Goal: Navigation & Orientation: Understand site structure

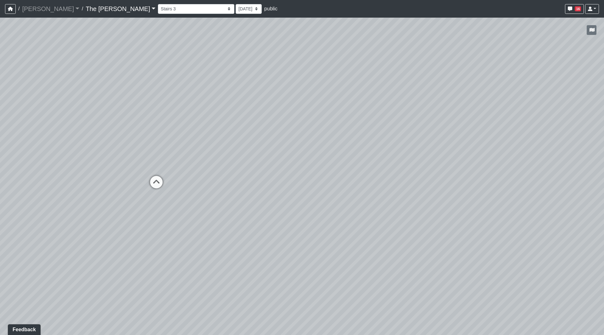
drag, startPoint x: 457, startPoint y: 74, endPoint x: 322, endPoint y: 57, distance: 136.0
click at [224, 107] on div "Loading... Paseo Pedestrian Walkway 9 Loading... Paseo Pedestrian Walkway 10 Lo…" at bounding box center [302, 176] width 604 height 317
click at [594, 32] on icon "button" at bounding box center [591, 30] width 5 height 4
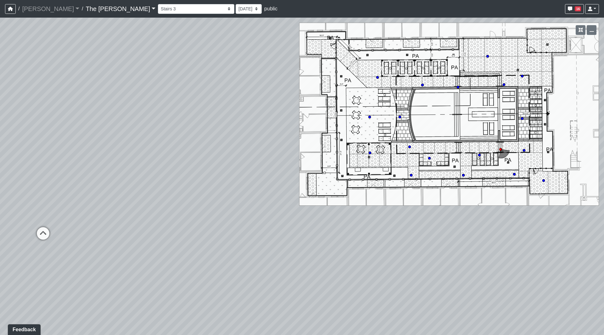
drag, startPoint x: 539, startPoint y: 73, endPoint x: 496, endPoint y: 71, distance: 43.2
click at [496, 71] on div "Loading... Paseo Pedestrian Walkway 9 Loading... Paseo Pedestrian Walkway 10 Lo…" at bounding box center [302, 176] width 604 height 317
click at [542, 180] on icon at bounding box center [543, 180] width 3 height 3
click at [287, 183] on icon at bounding box center [288, 185] width 19 height 19
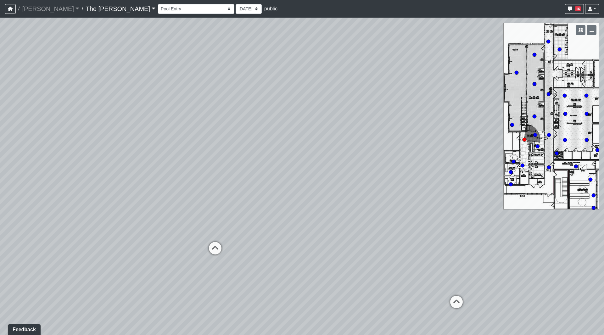
drag, startPoint x: 252, startPoint y: 172, endPoint x: 486, endPoint y: 165, distance: 234.4
click at [490, 163] on div "Loading... Paseo Pedestrian Walkway 9 Loading... Paseo Pedestrian Walkway 10 Lo…" at bounding box center [302, 176] width 604 height 317
drag, startPoint x: 366, startPoint y: 168, endPoint x: 191, endPoint y: 142, distance: 177.8
click at [144, 126] on div "Loading... Paseo Pedestrian Walkway 9 Loading... Paseo Pedestrian Walkway 10 Lo…" at bounding box center [302, 176] width 604 height 317
click at [341, 224] on icon at bounding box center [341, 231] width 19 height 19
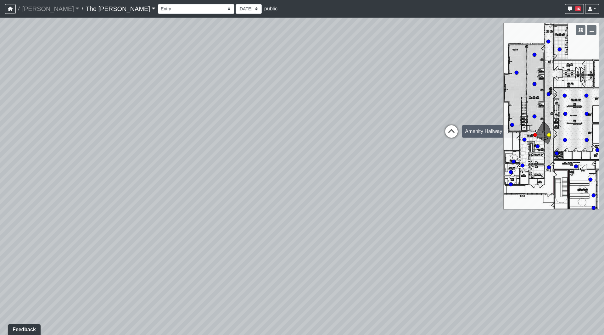
click at [444, 131] on icon at bounding box center [451, 134] width 19 height 19
drag, startPoint x: 337, startPoint y: 136, endPoint x: 514, endPoint y: 143, distance: 176.9
click at [514, 143] on div "Loading... Paseo Pedestrian Walkway 9 Loading... Paseo Pedestrian Walkway 10 Lo…" at bounding box center [302, 176] width 604 height 317
drag, startPoint x: 414, startPoint y: 136, endPoint x: 543, endPoint y: 150, distance: 130.0
click at [543, 150] on div "Loading... Paseo Pedestrian Walkway 9 Loading... Paseo Pedestrian Walkway 10 Lo…" at bounding box center [302, 176] width 604 height 317
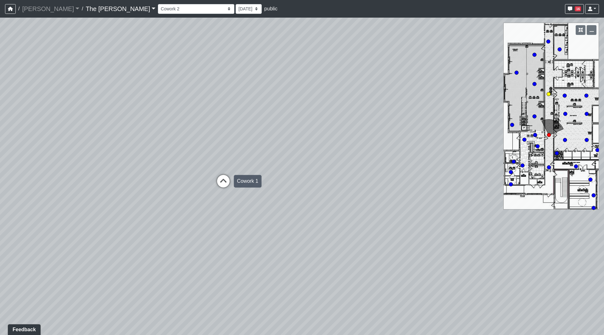
click at [224, 184] on icon at bounding box center [223, 184] width 19 height 19
click at [158, 10] on select "Cowork 1 Cowork 2 Market Parcel Entry [GEOGRAPHIC_DATA] Fireplace 1 Fireplace 2…" at bounding box center [196, 9] width 76 height 10
click at [158, 4] on select "Cowork 1 Cowork 2 Market Parcel Entry [GEOGRAPHIC_DATA] Fireplace 1 Fireplace 2…" at bounding box center [196, 9] width 76 height 10
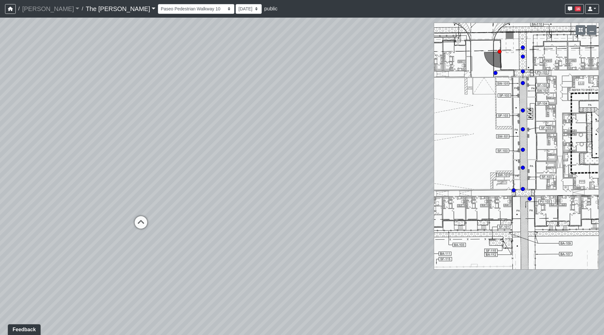
drag, startPoint x: 170, startPoint y: 125, endPoint x: 271, endPoint y: 125, distance: 101.3
click at [305, 122] on div "Loading... Paseo Pedestrian Walkway 9 Loading... Paseo Pedestrian Walkway 10 Lo…" at bounding box center [302, 176] width 604 height 317
drag, startPoint x: 129, startPoint y: 192, endPoint x: 211, endPoint y: 183, distance: 82.9
click at [210, 183] on div "Loading... Paseo Pedestrian Walkway 9 Loading... Paseo Pedestrian Walkway 10 Lo…" at bounding box center [302, 176] width 604 height 317
drag, startPoint x: 128, startPoint y: 188, endPoint x: 295, endPoint y: 181, distance: 166.9
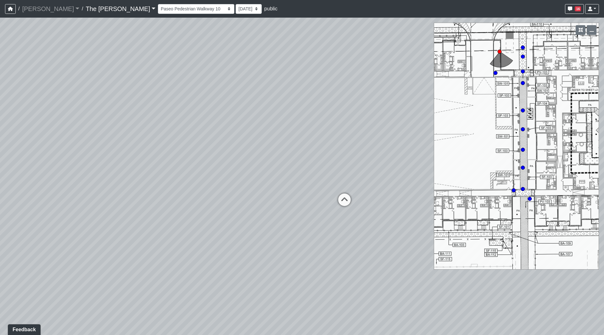
click at [292, 180] on div "Loading... Paseo Pedestrian Walkway 9 Loading... Paseo Pedestrian Walkway 10 Lo…" at bounding box center [302, 176] width 604 height 317
drag, startPoint x: 267, startPoint y: 185, endPoint x: 204, endPoint y: 186, distance: 62.9
click at [198, 186] on div "Loading... Paseo Pedestrian Walkway 9 Loading... Paseo Pedestrian Walkway 10 Lo…" at bounding box center [302, 176] width 604 height 317
click at [360, 187] on icon at bounding box center [359, 192] width 19 height 19
drag, startPoint x: 153, startPoint y: 165, endPoint x: 382, endPoint y: 164, distance: 229.6
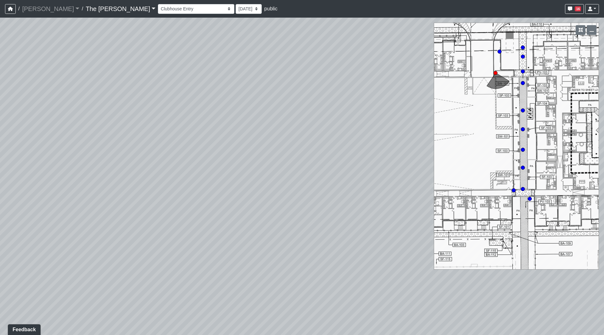
click at [382, 164] on div "Loading... Paseo Pedestrian Walkway 9 Loading... Paseo Pedestrian Walkway 10 Lo…" at bounding box center [302, 176] width 604 height 317
click at [232, 170] on icon at bounding box center [231, 176] width 19 height 19
drag, startPoint x: 309, startPoint y: 138, endPoint x: 23, endPoint y: 133, distance: 286.0
click at [17, 133] on div "Loading... Paseo Pedestrian Walkway 9 Loading... Paseo Pedestrian Walkway 10 Lo…" at bounding box center [302, 176] width 604 height 317
click at [316, 172] on icon at bounding box center [318, 176] width 19 height 19
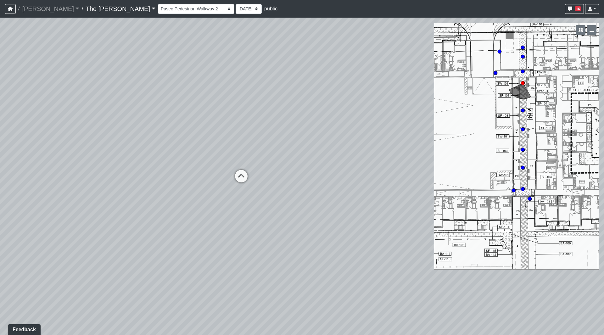
drag, startPoint x: 267, startPoint y: 118, endPoint x: 180, endPoint y: 133, distance: 88.4
click at [180, 133] on div "Loading... Paseo Pedestrian Walkway 9 Loading... Paseo Pedestrian Walkway 10 Lo…" at bounding box center [302, 176] width 604 height 317
click at [204, 175] on icon at bounding box center [209, 179] width 19 height 19
click at [207, 165] on icon at bounding box center [212, 167] width 19 height 19
drag, startPoint x: 246, startPoint y: 189, endPoint x: 256, endPoint y: 188, distance: 10.1
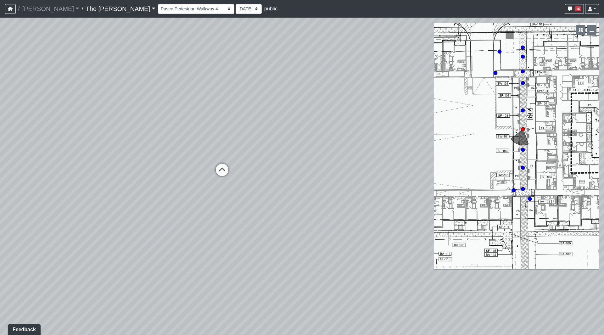
click at [272, 193] on div "Loading... Paseo Pedestrian Walkway 9 Loading... Paseo Pedestrian Walkway 10 Lo…" at bounding box center [302, 176] width 604 height 317
click at [221, 174] on icon at bounding box center [217, 175] width 19 height 19
click at [209, 161] on icon at bounding box center [211, 163] width 19 height 19
click at [210, 167] on icon at bounding box center [212, 169] width 19 height 19
drag, startPoint x: 269, startPoint y: 165, endPoint x: 0, endPoint y: 149, distance: 269.7
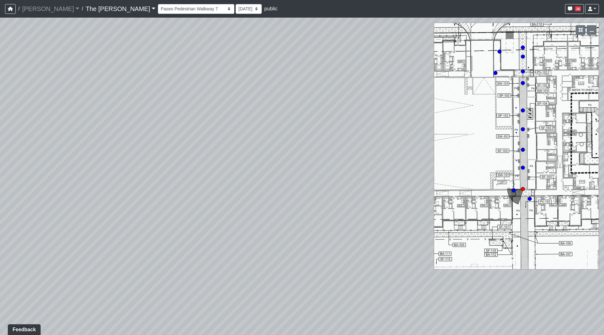
click at [0, 149] on div "Loading... Paseo Pedestrian Walkway 9 Loading... Paseo Pedestrian Walkway 10 Lo…" at bounding box center [302, 176] width 604 height 317
drag, startPoint x: 158, startPoint y: 169, endPoint x: 0, endPoint y: 168, distance: 158.2
click at [0, 167] on div "Loading... Paseo Pedestrian Walkway 9 Loading... Paseo Pedestrian Walkway 10 Lo…" at bounding box center [302, 176] width 604 height 317
drag, startPoint x: 265, startPoint y: 172, endPoint x: 0, endPoint y: 170, distance: 265.5
click at [0, 170] on div "Loading... Paseo Pedestrian Walkway 9 Loading... Paseo Pedestrian Walkway 10 Lo…" at bounding box center [302, 176] width 604 height 317
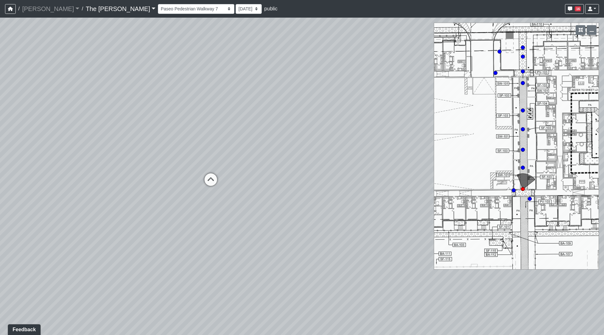
drag, startPoint x: 253, startPoint y: 187, endPoint x: 115, endPoint y: 227, distance: 142.9
click at [71, 243] on div "Loading... Paseo Pedestrian Walkway 9 Loading... Paseo Pedestrian Walkway 10 Lo…" at bounding box center [302, 176] width 604 height 317
click at [158, 11] on select "Cowork 1 Cowork 2 Market Parcel Entry [GEOGRAPHIC_DATA] Fireplace 1 Fireplace 2…" at bounding box center [196, 9] width 76 height 10
click at [243, 132] on div "Loading... Paseo Pedestrian Walkway 9 Loading... Paseo Pedestrian Walkway 10 Lo…" at bounding box center [302, 176] width 604 height 317
click at [208, 187] on icon at bounding box center [207, 186] width 19 height 19
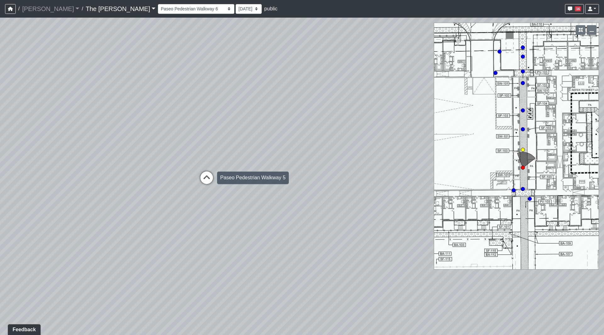
click at [210, 181] on icon at bounding box center [206, 180] width 19 height 19
drag, startPoint x: 237, startPoint y: 179, endPoint x: 188, endPoint y: 145, distance: 59.7
click at [188, 145] on div "Loading... Paseo Pedestrian Walkway 9 Loading... Paseo Pedestrian Walkway 10 Lo…" at bounding box center [302, 176] width 604 height 317
drag, startPoint x: 289, startPoint y: 253, endPoint x: 350, endPoint y: 312, distance: 84.5
click at [350, 312] on div "Loading... Paseo Pedestrian Walkway 9 Loading... Paseo Pedestrian Walkway 10 Lo…" at bounding box center [302, 176] width 604 height 317
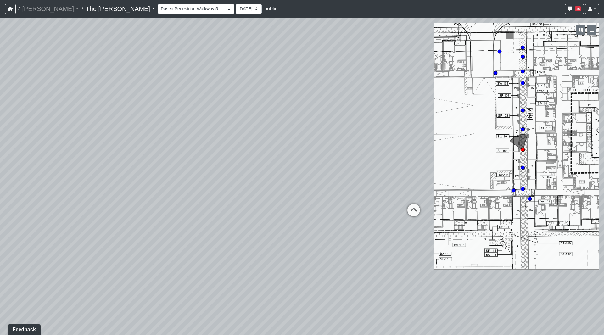
drag, startPoint x: 260, startPoint y: 231, endPoint x: 398, endPoint y: 217, distance: 138.8
click at [387, 220] on div "Loading... Paseo Pedestrian Walkway 9 Loading... Paseo Pedestrian Walkway 10 Lo…" at bounding box center [302, 176] width 604 height 317
drag, startPoint x: 202, startPoint y: 203, endPoint x: 297, endPoint y: 201, distance: 95.3
click at [277, 201] on div "Loading... Paseo Pedestrian Walkway 9 Loading... Paseo Pedestrian Walkway 10 Lo…" at bounding box center [302, 176] width 604 height 317
click at [58, 152] on icon at bounding box center [60, 157] width 19 height 19
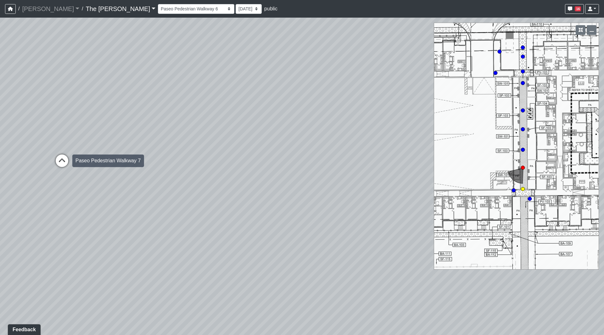
click at [67, 161] on icon at bounding box center [62, 163] width 19 height 19
drag, startPoint x: 176, startPoint y: 130, endPoint x: 0, endPoint y: 126, distance: 176.2
click at [0, 126] on div "Loading... Paseo Pedestrian Walkway 9 Loading... Paseo Pedestrian Walkway 10 Lo…" at bounding box center [302, 176] width 604 height 317
drag, startPoint x: 239, startPoint y: 130, endPoint x: 12, endPoint y: 115, distance: 227.9
click at [0, 125] on div "Loading... Paseo Pedestrian Walkway 9 Loading... Paseo Pedestrian Walkway 10 Lo…" at bounding box center [302, 176] width 604 height 317
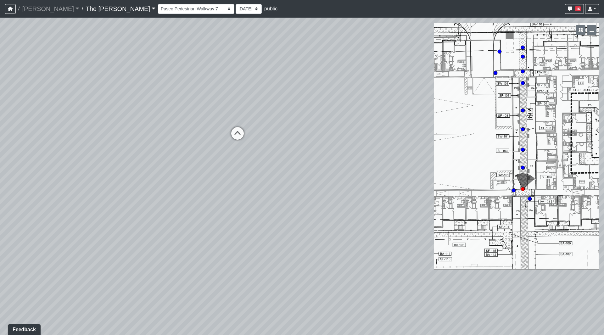
drag, startPoint x: 267, startPoint y: 126, endPoint x: 64, endPoint y: 123, distance: 202.6
click at [0, 125] on div "Loading... Paseo Pedestrian Walkway 9 Loading... Paseo Pedestrian Walkway 10 Lo…" at bounding box center [302, 176] width 604 height 317
drag, startPoint x: 277, startPoint y: 118, endPoint x: 338, endPoint y: 116, distance: 60.4
click at [338, 116] on div "Loading... Paseo Pedestrian Walkway 9 Loading... Paseo Pedestrian Walkway 10 Lo…" at bounding box center [302, 176] width 604 height 317
click at [287, 133] on icon at bounding box center [284, 138] width 19 height 19
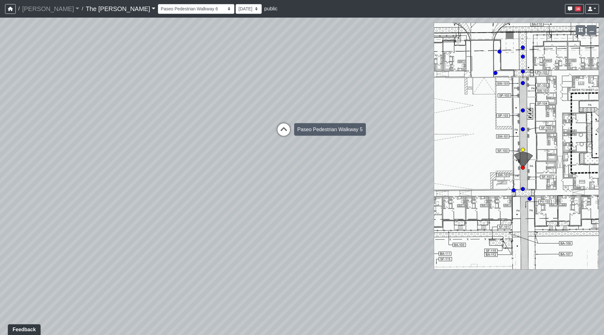
click at [282, 129] on icon at bounding box center [283, 132] width 19 height 19
drag, startPoint x: 273, startPoint y: 99, endPoint x: 254, endPoint y: 121, distance: 28.7
click at [263, 108] on div "Loading... Paseo Pedestrian Walkway 9 Loading... Paseo Pedestrian Walkway 10 Lo…" at bounding box center [302, 176] width 604 height 317
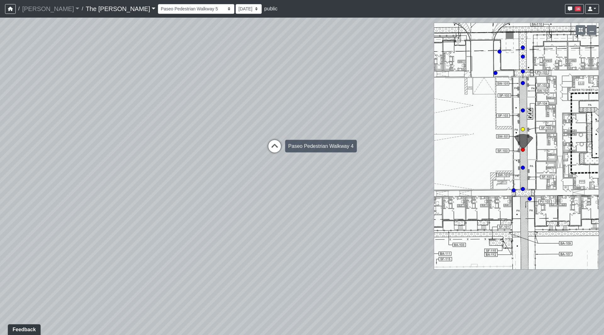
click at [278, 147] on icon at bounding box center [274, 149] width 19 height 19
drag, startPoint x: 265, startPoint y: 117, endPoint x: 138, endPoint y: 121, distance: 126.5
click at [129, 110] on div "Loading... Paseo Pedestrian Walkway 9 Loading... Paseo Pedestrian Walkway 10 Lo…" at bounding box center [302, 176] width 604 height 317
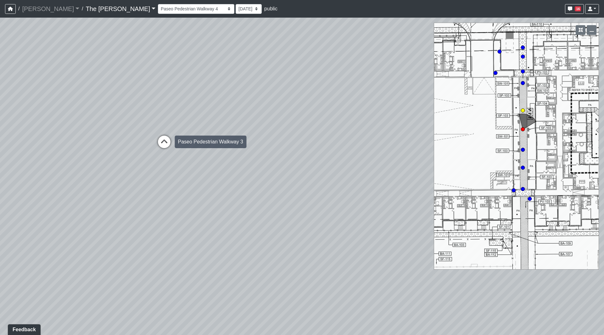
click at [165, 137] on icon at bounding box center [164, 145] width 19 height 19
drag, startPoint x: 136, startPoint y: 101, endPoint x: 0, endPoint y: 119, distance: 137.4
click at [0, 119] on div "Loading... Paseo Pedestrian Walkway 9 Loading... Paseo Pedestrian Walkway 10 Lo…" at bounding box center [302, 176] width 604 height 317
drag, startPoint x: 217, startPoint y: 86, endPoint x: 3, endPoint y: 91, distance: 213.6
click at [0, 91] on div "Loading... Paseo Pedestrian Walkway 9 Loading... Paseo Pedestrian Walkway 10 Lo…" at bounding box center [302, 176] width 604 height 317
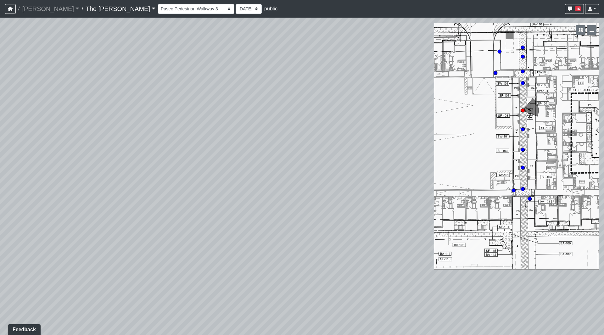
drag, startPoint x: 273, startPoint y: 102, endPoint x: 0, endPoint y: 91, distance: 273.2
click at [0, 91] on div "Loading... Paseo Pedestrian Walkway 9 Loading... Paseo Pedestrian Walkway 10 Lo…" at bounding box center [302, 176] width 604 height 317
drag, startPoint x: 310, startPoint y: 112, endPoint x: 3, endPoint y: 96, distance: 307.4
click at [0, 96] on div "Loading... Paseo Pedestrian Walkway 9 Loading... Paseo Pedestrian Walkway 10 Lo…" at bounding box center [302, 176] width 604 height 317
drag, startPoint x: 254, startPoint y: 115, endPoint x: 177, endPoint y: 113, distance: 77.1
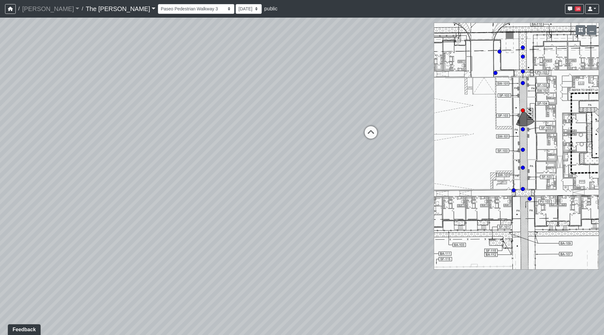
click at [177, 113] on div "Loading... Paseo Pedestrian Walkway 9 Loading... Paseo Pedestrian Walkway 10 Lo…" at bounding box center [302, 176] width 604 height 317
drag, startPoint x: 258, startPoint y: 115, endPoint x: 64, endPoint y: 106, distance: 194.3
click at [62, 106] on div "Loading... Paseo Pedestrian Walkway 9 Loading... Paseo Pedestrian Walkway 10 Lo…" at bounding box center [302, 176] width 604 height 317
click at [194, 123] on icon at bounding box center [192, 129] width 19 height 19
drag, startPoint x: 175, startPoint y: 121, endPoint x: 352, endPoint y: 119, distance: 176.5
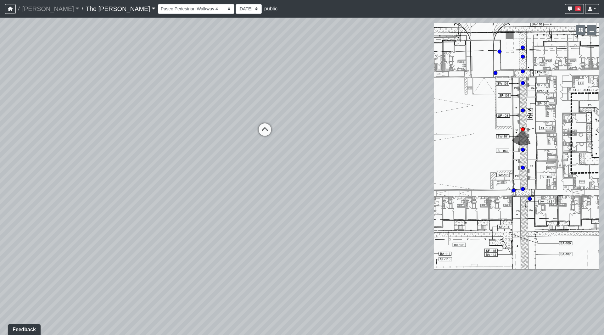
click at [329, 120] on div "Loading... Paseo Pedestrian Walkway 9 Loading... Paseo Pedestrian Walkway 10 Lo…" at bounding box center [302, 176] width 604 height 317
drag, startPoint x: 191, startPoint y: 126, endPoint x: 404, endPoint y: 122, distance: 212.7
click at [387, 122] on div "Loading... Paseo Pedestrian Walkway 9 Loading... Paseo Pedestrian Walkway 10 Lo…" at bounding box center [302, 176] width 604 height 317
drag, startPoint x: 308, startPoint y: 117, endPoint x: 66, endPoint y: 107, distance: 242.1
click at [66, 107] on div "Loading... Paseo Pedestrian Walkway 9 Loading... Paseo Pedestrian Walkway 10 Lo…" at bounding box center [302, 176] width 604 height 317
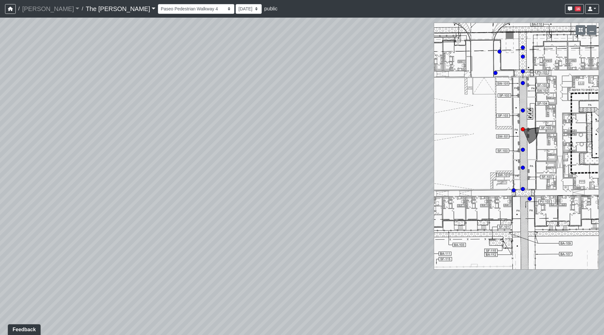
drag, startPoint x: 130, startPoint y: 113, endPoint x: 5, endPoint y: 101, distance: 125.1
click at [5, 101] on div "Loading... Paseo Pedestrian Walkway 9 Loading... Paseo Pedestrian Walkway 10 Lo…" at bounding box center [302, 176] width 604 height 317
drag, startPoint x: 220, startPoint y: 101, endPoint x: 25, endPoint y: 86, distance: 196.2
click at [0, 87] on div "Loading... Paseo Pedestrian Walkway 9 Loading... Paseo Pedestrian Walkway 10 Lo…" at bounding box center [302, 176] width 604 height 317
drag, startPoint x: 337, startPoint y: 97, endPoint x: 13, endPoint y: 104, distance: 324.1
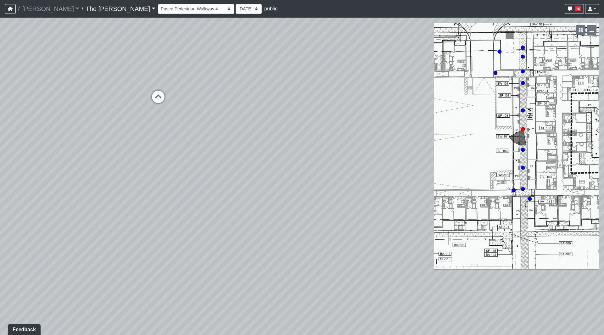
click at [2, 104] on div "Loading... Paseo Pedestrian Walkway 9 Loading... Paseo Pedestrian Walkway 10 Lo…" at bounding box center [302, 176] width 604 height 317
click at [14, 104] on div "Loading... Paseo Pedestrian Walkway 9 Loading... Paseo Pedestrian Walkway 10 Lo…" at bounding box center [302, 176] width 604 height 317
click at [153, 97] on icon at bounding box center [160, 99] width 19 height 19
drag, startPoint x: 163, startPoint y: 95, endPoint x: 0, endPoint y: 84, distance: 163.6
click at [0, 85] on div "Loading... Paseo Pedestrian Walkway 9 Loading... Paseo Pedestrian Walkway 10 Lo…" at bounding box center [302, 176] width 604 height 317
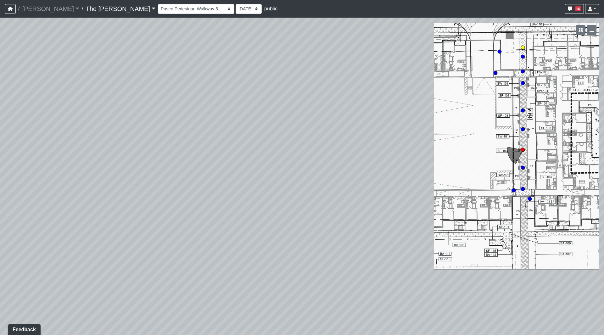
click at [524, 47] on circle at bounding box center [523, 48] width 4 height 4
drag, startPoint x: 256, startPoint y: 98, endPoint x: 137, endPoint y: 98, distance: 119.2
click at [137, 98] on div "Loading... Paseo Pedestrian Walkway 9 Loading... Paseo Pedestrian Walkway 10 Lo…" at bounding box center [302, 176] width 604 height 317
drag, startPoint x: 127, startPoint y: 173, endPoint x: 372, endPoint y: 191, distance: 246.0
click at [372, 191] on div "Loading... Paseo Pedestrian Walkway 9 Loading... Paseo Pedestrian Walkway 10 Lo…" at bounding box center [302, 176] width 604 height 317
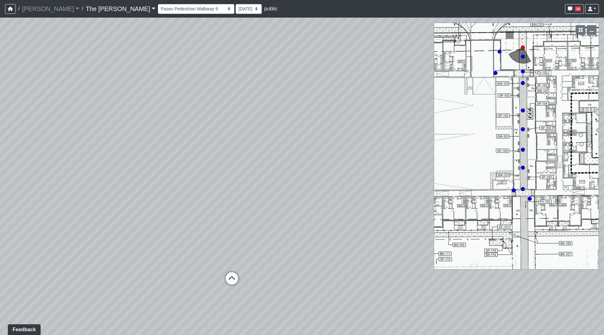
drag, startPoint x: 238, startPoint y: 197, endPoint x: 336, endPoint y: 190, distance: 98.4
click at [336, 190] on div "Loading... Paseo Pedestrian Walkway 9 Loading... Paseo Pedestrian Walkway 10 Lo…" at bounding box center [302, 176] width 604 height 317
drag, startPoint x: 287, startPoint y: 163, endPoint x: 179, endPoint y: 159, distance: 108.3
click at [179, 159] on div "Loading... Paseo Pedestrian Walkway 9 Loading... Paseo Pedestrian Walkway 10 Lo…" at bounding box center [302, 176] width 604 height 317
drag, startPoint x: 231, startPoint y: 149, endPoint x: 146, endPoint y: 121, distance: 89.9
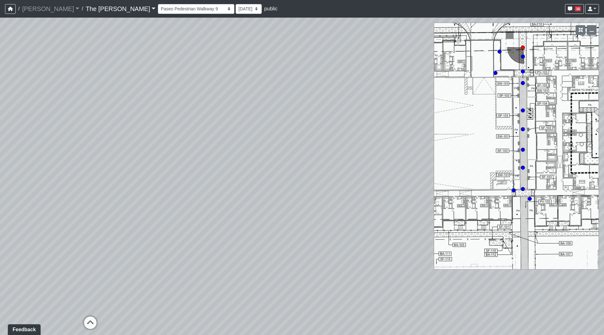
click at [137, 121] on div "Loading... Paseo Pedestrian Walkway 9 Loading... Paseo Pedestrian Walkway 10 Lo…" at bounding box center [302, 176] width 604 height 317
drag, startPoint x: 252, startPoint y: 157, endPoint x: 115, endPoint y: 166, distance: 136.8
click at [115, 166] on div "Loading... Paseo Pedestrian Walkway 9 Loading... Paseo Pedestrian Walkway 10 Lo…" at bounding box center [302, 176] width 604 height 317
drag, startPoint x: 246, startPoint y: 161, endPoint x: 0, endPoint y: 165, distance: 245.7
click at [0, 165] on div "Loading... Paseo Pedestrian Walkway 9 Loading... Paseo Pedestrian Walkway 10 Lo…" at bounding box center [302, 176] width 604 height 317
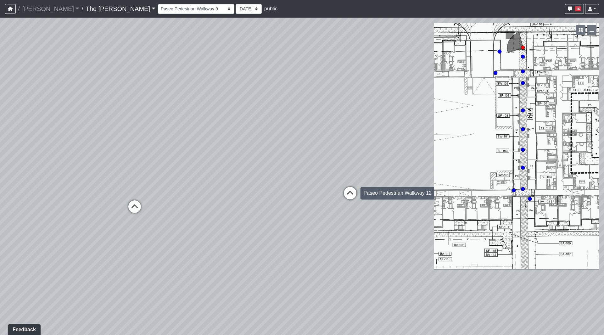
click at [348, 193] on icon at bounding box center [350, 196] width 19 height 19
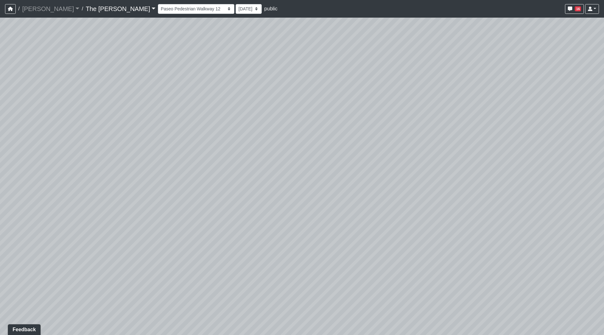
drag, startPoint x: 448, startPoint y: 187, endPoint x: 604, endPoint y: 188, distance: 155.4
click at [604, 187] on div "Loading... Paseo Pedestrian Walkway 9 Loading... Paseo Pedestrian Walkway 10 Lo…" at bounding box center [302, 176] width 604 height 317
drag, startPoint x: 313, startPoint y: 178, endPoint x: 470, endPoint y: 167, distance: 157.3
click at [470, 167] on div "Loading... Paseo Pedestrian Walkway 9 Loading... Paseo Pedestrian Walkway 10 Lo…" at bounding box center [302, 176] width 604 height 317
drag, startPoint x: 304, startPoint y: 138, endPoint x: 432, endPoint y: 147, distance: 127.7
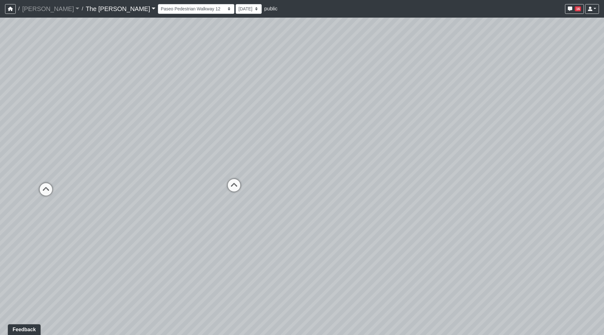
click at [446, 147] on div "Loading... Paseo Pedestrian Walkway 9 Loading... Paseo Pedestrian Walkway 10 Lo…" at bounding box center [302, 176] width 604 height 317
drag, startPoint x: 156, startPoint y: 131, endPoint x: 52, endPoint y: 119, distance: 104.8
click at [52, 119] on div "Loading... Paseo Pedestrian Walkway 9 Loading... Paseo Pedestrian Walkway 10 Lo…" at bounding box center [302, 176] width 604 height 317
drag, startPoint x: 149, startPoint y: 180, endPoint x: 0, endPoint y: 203, distance: 150.6
click at [0, 204] on div "Loading... Paseo Pedestrian Walkway 9 Loading... Paseo Pedestrian Walkway 10 Lo…" at bounding box center [302, 176] width 604 height 317
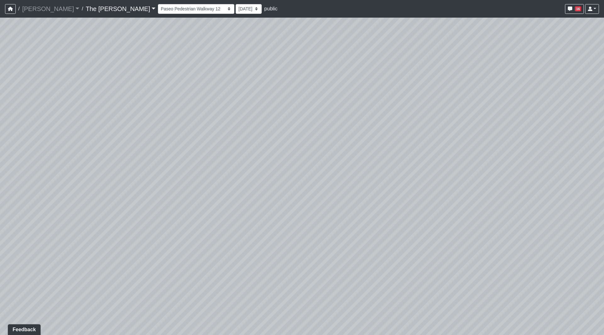
drag, startPoint x: 340, startPoint y: 175, endPoint x: 37, endPoint y: 165, distance: 303.4
click at [0, 172] on div "Loading... Paseo Pedestrian Walkway 9 Loading... Paseo Pedestrian Walkway 10 Lo…" at bounding box center [302, 176] width 604 height 317
drag, startPoint x: 313, startPoint y: 143, endPoint x: 242, endPoint y: 209, distance: 97.7
click at [249, 209] on div "Loading... Paseo Pedestrian Walkway 9 Loading... Paseo Pedestrian Walkway 10 Lo…" at bounding box center [302, 176] width 604 height 317
drag, startPoint x: 130, startPoint y: 233, endPoint x: 413, endPoint y: 185, distance: 286.6
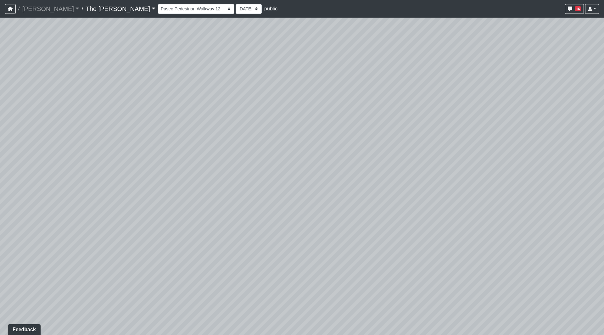
click at [411, 185] on div "Loading... Paseo Pedestrian Walkway 9 Loading... Paseo Pedestrian Walkway 10 Lo…" at bounding box center [302, 176] width 604 height 317
drag, startPoint x: 204, startPoint y: 205, endPoint x: 347, endPoint y: 199, distance: 142.6
click at [347, 199] on div "Loading... Paseo Pedestrian Walkway 9 Loading... Paseo Pedestrian Walkway 10 Lo…" at bounding box center [302, 176] width 604 height 317
drag, startPoint x: 320, startPoint y: 184, endPoint x: 325, endPoint y: 192, distance: 9.7
click at [371, 180] on div "Loading... Paseo Pedestrian Walkway 9 Loading... Paseo Pedestrian Walkway 10 Lo…" at bounding box center [302, 176] width 604 height 317
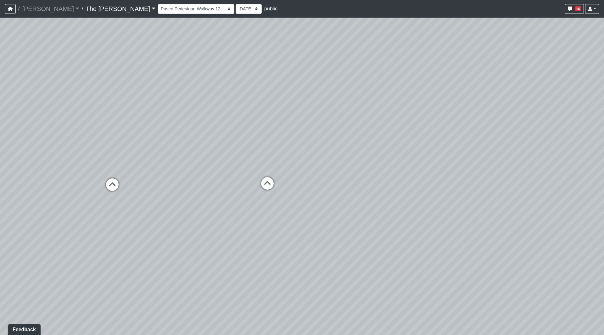
drag, startPoint x: 388, startPoint y: 209, endPoint x: 604, endPoint y: 221, distance: 215.8
click at [604, 221] on div "Loading... Paseo Pedestrian Walkway 9 Loading... Paseo Pedestrian Walkway 10 Lo…" at bounding box center [302, 176] width 604 height 317
drag, startPoint x: 390, startPoint y: 186, endPoint x: 116, endPoint y: 169, distance: 274.5
click at [111, 173] on div "Loading... Paseo Pedestrian Walkway 9 Loading... Paseo Pedestrian Walkway 10 Lo…" at bounding box center [302, 176] width 604 height 317
drag, startPoint x: 218, startPoint y: 152, endPoint x: 338, endPoint y: 157, distance: 119.3
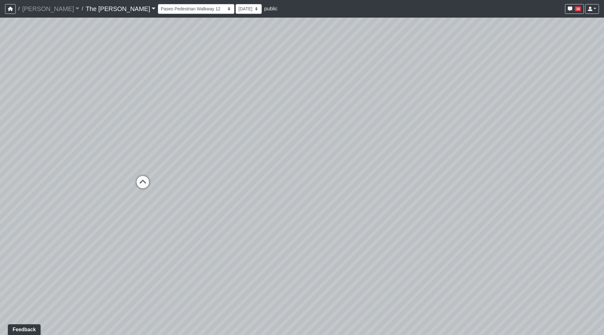
click at [337, 157] on div "Loading... Paseo Pedestrian Walkway 9 Loading... Paseo Pedestrian Walkway 10 Lo…" at bounding box center [302, 176] width 604 height 317
drag, startPoint x: 306, startPoint y: 154, endPoint x: 265, endPoint y: 154, distance: 41.8
click at [265, 154] on div "Loading... Paseo Pedestrian Walkway 9 Loading... Paseo Pedestrian Walkway 10 Lo…" at bounding box center [302, 176] width 604 height 317
drag, startPoint x: 337, startPoint y: 170, endPoint x: 417, endPoint y: 165, distance: 81.0
click at [423, 165] on div "Loading... Paseo Pedestrian Walkway 9 Loading... Paseo Pedestrian Walkway 10 Lo…" at bounding box center [302, 176] width 604 height 317
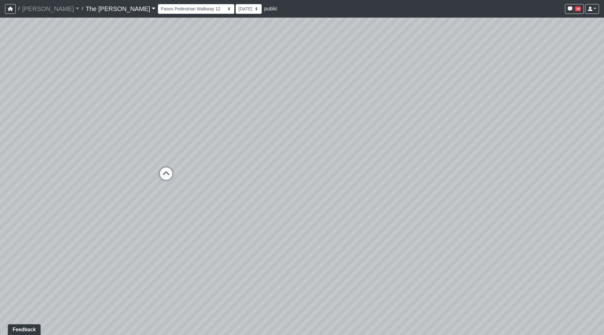
drag, startPoint x: 358, startPoint y: 166, endPoint x: 407, endPoint y: 161, distance: 48.7
click at [408, 161] on div "Loading... Paseo Pedestrian Walkway 9 Loading... Paseo Pedestrian Walkway 10 Lo…" at bounding box center [302, 176] width 604 height 317
drag, startPoint x: 232, startPoint y: 144, endPoint x: 355, endPoint y: 148, distance: 122.4
click at [415, 139] on div "Loading... Paseo Pedestrian Walkway 9 Loading... Paseo Pedestrian Walkway 10 Lo…" at bounding box center [302, 176] width 604 height 317
drag, startPoint x: 267, startPoint y: 156, endPoint x: 379, endPoint y: 161, distance: 111.8
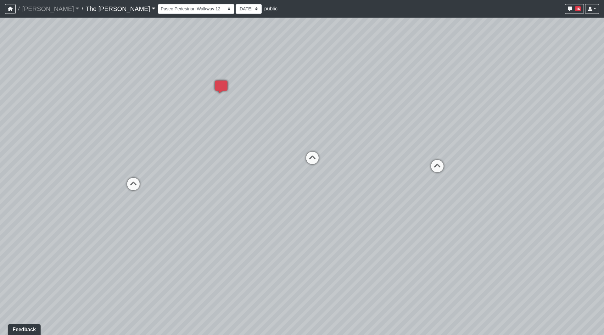
click at [385, 161] on div "Loading... Paseo Pedestrian Walkway 9 Loading... Paseo Pedestrian Walkway 10 Lo…" at bounding box center [302, 176] width 604 height 317
drag, startPoint x: 193, startPoint y: 142, endPoint x: 84, endPoint y: 111, distance: 113.1
click at [62, 111] on div "Loading... Paseo Pedestrian Walkway 9 Loading... Paseo Pedestrian Walkway 10 Lo…" at bounding box center [302, 176] width 604 height 317
drag, startPoint x: 415, startPoint y: 154, endPoint x: 218, endPoint y: 159, distance: 197.0
click at [119, 147] on div "Loading... Paseo Pedestrian Walkway 9 Loading... Paseo Pedestrian Walkway 10 Lo…" at bounding box center [302, 176] width 604 height 317
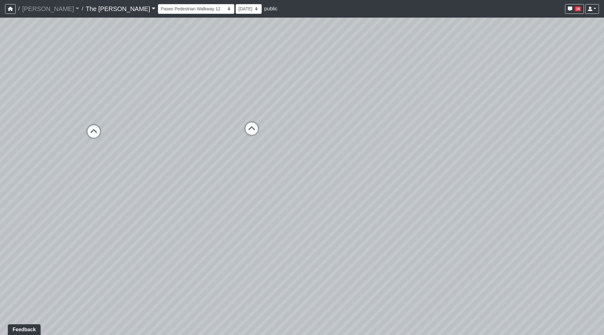
drag, startPoint x: 224, startPoint y: 164, endPoint x: 462, endPoint y: 165, distance: 237.5
click at [462, 164] on div "Loading... Paseo Pedestrian Walkway 9 Loading... Paseo Pedestrian Walkway 10 Lo…" at bounding box center [302, 176] width 604 height 317
click at [197, 132] on icon at bounding box center [193, 132] width 19 height 19
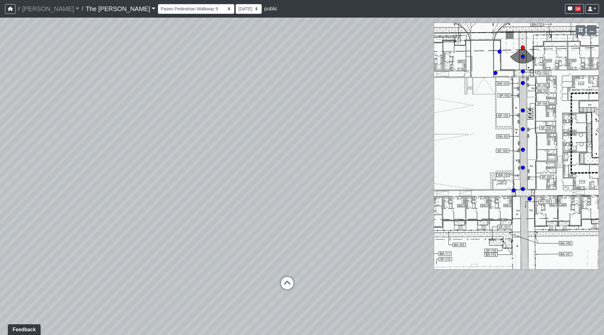
drag, startPoint x: 341, startPoint y: 113, endPoint x: 242, endPoint y: 195, distance: 128.6
click at [240, 211] on div "Loading... Paseo Pedestrian Walkway 9 Loading... Paseo Pedestrian Walkway 10 Lo…" at bounding box center [302, 176] width 604 height 317
drag, startPoint x: 217, startPoint y: 165, endPoint x: 179, endPoint y: 144, distance: 43.9
click at [151, 153] on div "Loading... Paseo Pedestrian Walkway 9 Loading... Paseo Pedestrian Walkway 10 Lo…" at bounding box center [302, 176] width 604 height 317
drag, startPoint x: 202, startPoint y: 160, endPoint x: 264, endPoint y: 159, distance: 62.0
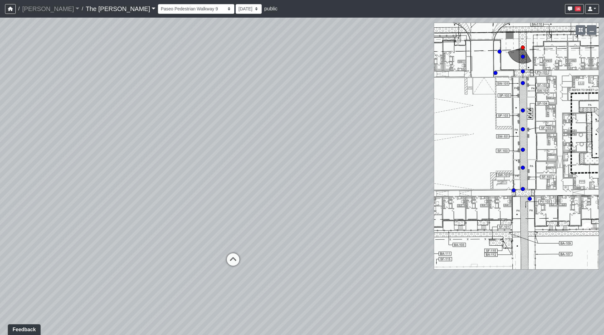
click at [264, 159] on div "Loading... Paseo Pedestrian Walkway 9 Loading... Paseo Pedestrian Walkway 10 Lo…" at bounding box center [302, 176] width 604 height 317
drag, startPoint x: 215, startPoint y: 202, endPoint x: 356, endPoint y: 202, distance: 140.6
click at [357, 202] on div "Loading... Paseo Pedestrian Walkway 9 Loading... Paseo Pedestrian Walkway 10 Lo…" at bounding box center [302, 176] width 604 height 317
drag, startPoint x: 280, startPoint y: 194, endPoint x: 164, endPoint y: 175, distance: 117.6
click at [134, 188] on div "Loading... Paseo Pedestrian Walkway 9 Loading... Paseo Pedestrian Walkway 10 Lo…" at bounding box center [302, 176] width 604 height 317
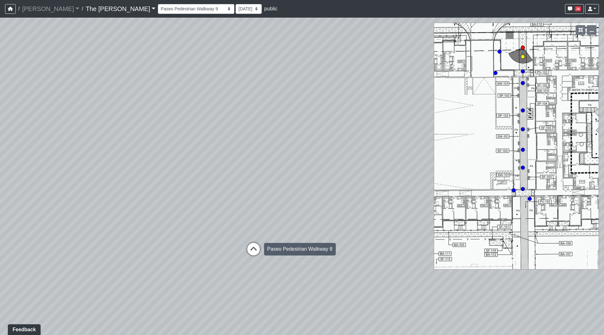
click at [254, 246] on icon at bounding box center [253, 252] width 19 height 19
click at [245, 213] on icon at bounding box center [245, 214] width 19 height 19
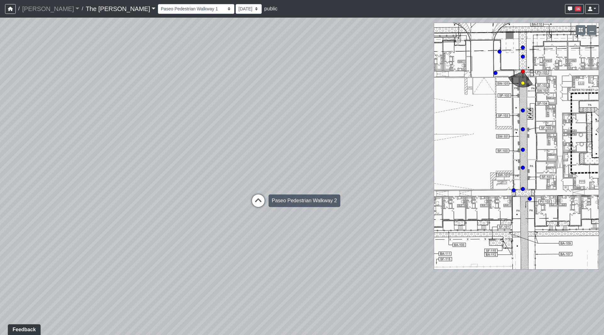
click at [255, 203] on icon at bounding box center [258, 203] width 19 height 19
click at [256, 200] on icon at bounding box center [257, 198] width 19 height 19
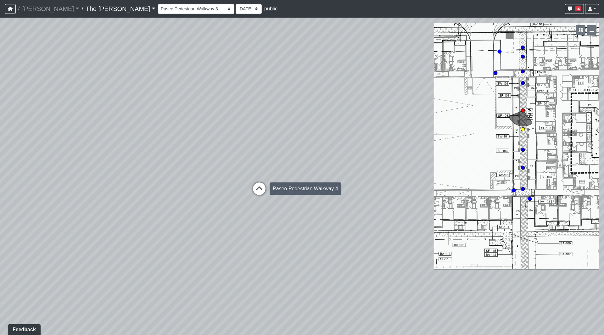
click at [255, 193] on icon at bounding box center [259, 191] width 19 height 19
click at [255, 193] on icon at bounding box center [260, 195] width 19 height 19
click at [257, 192] on icon at bounding box center [257, 189] width 19 height 19
click at [257, 192] on icon at bounding box center [258, 192] width 19 height 19
drag, startPoint x: 226, startPoint y: 176, endPoint x: 241, endPoint y: 177, distance: 15.2
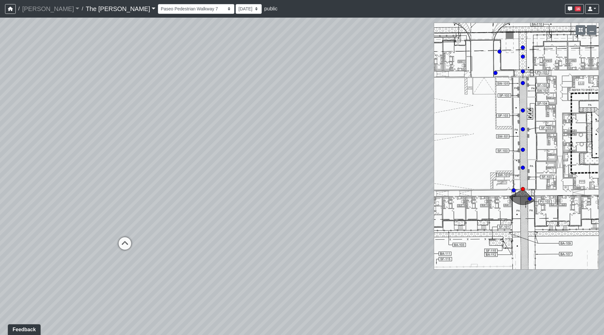
click at [266, 179] on div "Loading... Paseo Pedestrian Walkway 9 Loading... Paseo Pedestrian Walkway 10 Lo…" at bounding box center [302, 176] width 604 height 317
drag, startPoint x: 243, startPoint y: 145, endPoint x: 160, endPoint y: 146, distance: 83.0
click at [135, 146] on div "Loading... Paseo Pedestrian Walkway 9 Loading... Paseo Pedestrian Walkway 10 Lo…" at bounding box center [302, 176] width 604 height 317
drag, startPoint x: 153, startPoint y: 133, endPoint x: 106, endPoint y: 131, distance: 46.9
click at [39, 137] on div "Loading... Paseo Pedestrian Walkway 9 Loading... Paseo Pedestrian Walkway 10 Lo…" at bounding box center [302, 176] width 604 height 317
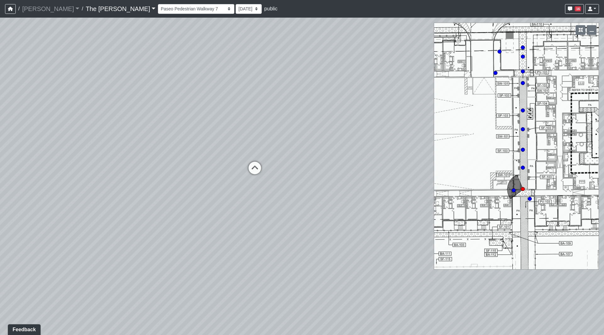
drag, startPoint x: 15, startPoint y: 126, endPoint x: 168, endPoint y: 134, distance: 153.1
click at [3, 135] on div "Loading... Paseo Pedestrian Walkway 9 Loading... Paseo Pedestrian Walkway 10 Lo…" at bounding box center [302, 176] width 604 height 317
drag, startPoint x: 227, startPoint y: 135, endPoint x: 114, endPoint y: 135, distance: 113.2
click at [0, 137] on div "Loading... Paseo Pedestrian Walkway 9 Loading... Paseo Pedestrian Walkway 10 Lo…" at bounding box center [302, 176] width 604 height 317
drag, startPoint x: 191, startPoint y: 132, endPoint x: 115, endPoint y: 105, distance: 80.1
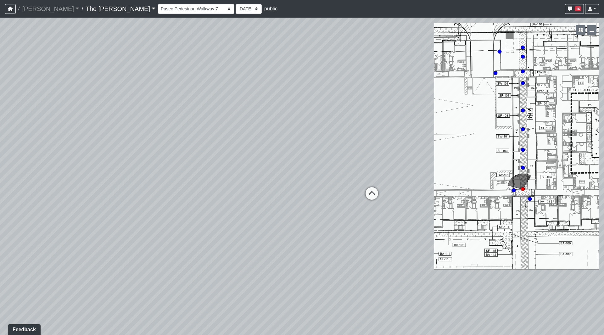
click at [115, 105] on div "Loading... Paseo Pedestrian Walkway 9 Loading... Paseo Pedestrian Walkway 10 Lo…" at bounding box center [302, 176] width 604 height 317
drag, startPoint x: 312, startPoint y: 141, endPoint x: 131, endPoint y: 107, distance: 184.6
click at [131, 107] on div "Loading... Paseo Pedestrian Walkway 9 Loading... Paseo Pedestrian Walkway 10 Lo…" at bounding box center [302, 176] width 604 height 317
drag, startPoint x: 212, startPoint y: 193, endPoint x: 292, endPoint y: 185, distance: 80.6
click at [292, 185] on div "Loading... Paseo Pedestrian Walkway 9 Loading... Paseo Pedestrian Walkway 10 Lo…" at bounding box center [302, 176] width 604 height 317
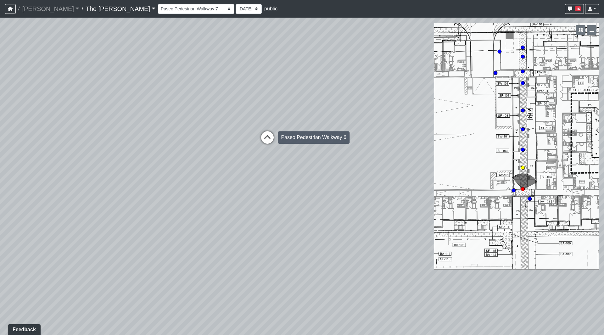
click at [270, 138] on icon at bounding box center [267, 140] width 19 height 19
click at [264, 136] on icon at bounding box center [266, 137] width 19 height 19
drag, startPoint x: 229, startPoint y: 171, endPoint x: 201, endPoint y: 215, distance: 51.2
click at [187, 239] on div "Loading... Paseo Pedestrian Walkway 9 Loading... Paseo Pedestrian Walkway 10 Lo…" at bounding box center [302, 176] width 604 height 317
drag, startPoint x: 306, startPoint y: 132, endPoint x: 145, endPoint y: 153, distance: 162.3
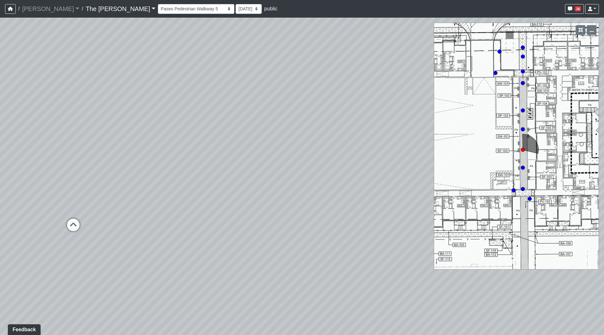
click at [144, 153] on div "Loading... Paseo Pedestrian Walkway 9 Loading... Paseo Pedestrian Walkway 10 Lo…" at bounding box center [302, 176] width 604 height 317
drag, startPoint x: 227, startPoint y: 173, endPoint x: 156, endPoint y: 196, distance: 74.7
click at [110, 191] on div "Loading... Paseo Pedestrian Walkway 9 Loading... Paseo Pedestrian Walkway 10 Lo…" at bounding box center [302, 176] width 604 height 317
drag, startPoint x: 271, startPoint y: 118, endPoint x: 338, endPoint y: 92, distance: 72.1
click at [395, 86] on div "Loading... Paseo Pedestrian Walkway 9 Loading... Paseo Pedestrian Walkway 10 Lo…" at bounding box center [302, 176] width 604 height 317
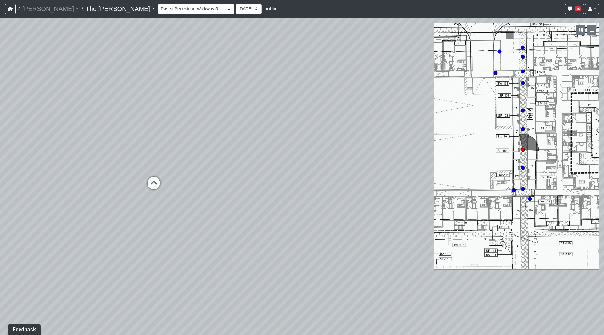
drag, startPoint x: 241, startPoint y: 132, endPoint x: 252, endPoint y: 103, distance: 31.7
click at [298, 101] on div "Loading... Paseo Pedestrian Walkway 9 Loading... Paseo Pedestrian Walkway 10 Lo…" at bounding box center [302, 176] width 604 height 317
drag, startPoint x: 216, startPoint y: 130, endPoint x: 428, endPoint y: 120, distance: 212.9
click at [439, 116] on div "Loading... Paseo Pedestrian Walkway 9 Loading... Paseo Pedestrian Walkway 10 Lo…" at bounding box center [302, 176] width 604 height 317
drag, startPoint x: 273, startPoint y: 129, endPoint x: 343, endPoint y: 159, distance: 76.7
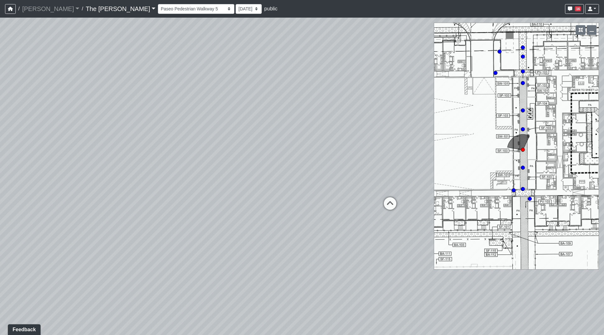
click at [324, 213] on div "Loading... Paseo Pedestrian Walkway 9 Loading... Paseo Pedestrian Walkway 10 Lo…" at bounding box center [302, 176] width 604 height 317
drag, startPoint x: 322, startPoint y: 120, endPoint x: 282, endPoint y: 130, distance: 40.8
click at [256, 146] on div "Loading... Paseo Pedestrian Walkway 9 Loading... Paseo Pedestrian Walkway 10 Lo…" at bounding box center [302, 176] width 604 height 317
drag, startPoint x: 341, startPoint y: 129, endPoint x: 373, endPoint y: 124, distance: 33.1
click at [381, 123] on div "Loading... Paseo Pedestrian Walkway 9 Loading... Paseo Pedestrian Walkway 10 Lo…" at bounding box center [302, 176] width 604 height 317
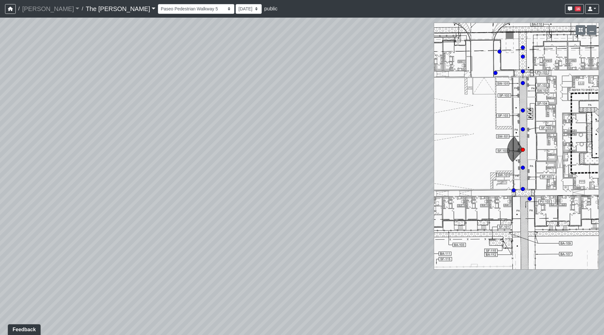
drag, startPoint x: 299, startPoint y: 122, endPoint x: 332, endPoint y: 139, distance: 36.6
click at [382, 128] on div "Loading... Paseo Pedestrian Walkway 9 Loading... Paseo Pedestrian Walkway 10 Lo…" at bounding box center [302, 176] width 604 height 317
drag, startPoint x: 305, startPoint y: 141, endPoint x: 82, endPoint y: 108, distance: 225.1
click at [83, 109] on div "Loading... Paseo Pedestrian Walkway 9 Loading... Paseo Pedestrian Walkway 10 Lo…" at bounding box center [302, 176] width 604 height 317
drag, startPoint x: 236, startPoint y: 106, endPoint x: 93, endPoint y: 64, distance: 149.4
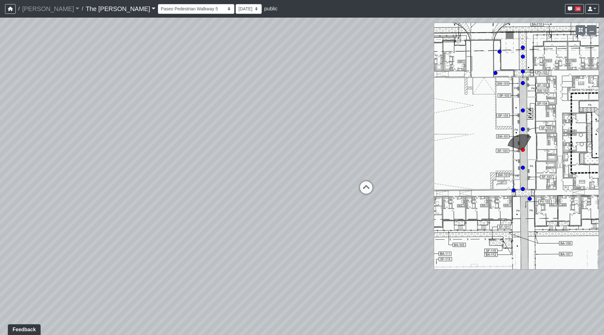
click at [102, 70] on div "Loading... Paseo Pedestrian Walkway 9 Loading... Paseo Pedestrian Walkway 10 Lo…" at bounding box center [302, 176] width 604 height 317
click at [279, 152] on div "Loading... Paseo Pedestrian Walkway 9 Loading... Paseo Pedestrian Walkway 10 Lo…" at bounding box center [302, 176] width 604 height 317
click at [264, 143] on icon at bounding box center [263, 142] width 19 height 19
click at [265, 139] on icon at bounding box center [263, 141] width 19 height 19
click at [259, 147] on icon at bounding box center [260, 147] width 19 height 19
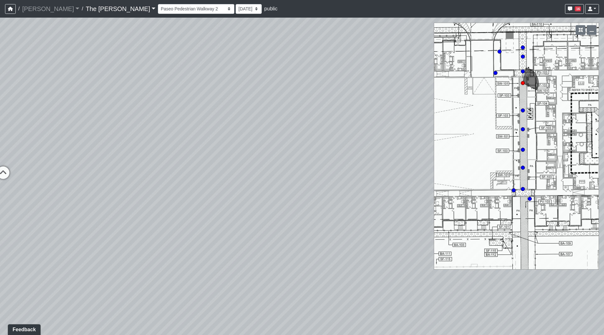
drag, startPoint x: 196, startPoint y: 134, endPoint x: 2, endPoint y: 136, distance: 194.4
click at [0, 136] on div "Loading... Paseo Pedestrian Walkway 9 Loading... Paseo Pedestrian Walkway 10 Lo…" at bounding box center [302, 176] width 604 height 317
drag, startPoint x: 180, startPoint y: 134, endPoint x: 0, endPoint y: 122, distance: 180.6
click at [0, 122] on div "Loading... Paseo Pedestrian Walkway 9 Loading... Paseo Pedestrian Walkway 10 Lo…" at bounding box center [302, 176] width 604 height 317
drag, startPoint x: 106, startPoint y: 120, endPoint x: 100, endPoint y: 121, distance: 5.4
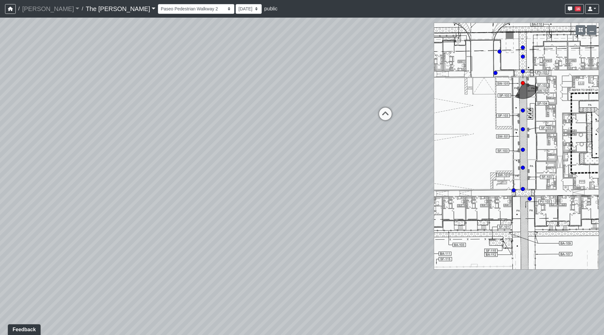
click at [99, 121] on div "Loading... Paseo Pedestrian Walkway 9 Loading... Paseo Pedestrian Walkway 10 Lo…" at bounding box center [302, 176] width 604 height 317
click at [262, 109] on icon at bounding box center [268, 113] width 19 height 19
click at [270, 98] on icon at bounding box center [269, 106] width 19 height 19
click at [272, 106] on icon at bounding box center [272, 109] width 19 height 19
click at [271, 101] on icon at bounding box center [268, 102] width 19 height 19
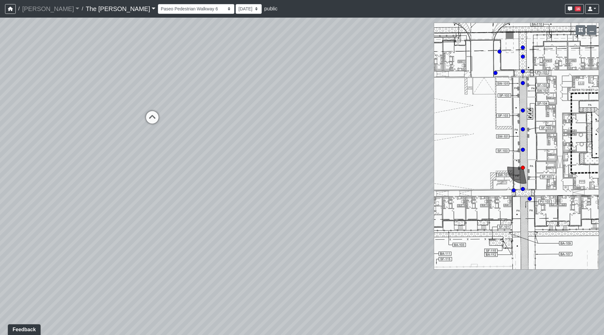
drag, startPoint x: 200, startPoint y: 141, endPoint x: 158, endPoint y: 144, distance: 42.6
click at [158, 144] on div "Loading... Paseo Pedestrian Walkway 9 Loading... Paseo Pedestrian Walkway 10 Lo…" at bounding box center [302, 176] width 604 height 317
drag, startPoint x: 318, startPoint y: 144, endPoint x: 317, endPoint y: 96, distance: 48.1
click at [315, 96] on div "Loading... Paseo Pedestrian Walkway 9 Loading... Paseo Pedestrian Walkway 10 Lo…" at bounding box center [302, 176] width 604 height 317
drag, startPoint x: 224, startPoint y: 179, endPoint x: 137, endPoint y: 160, distance: 89.4
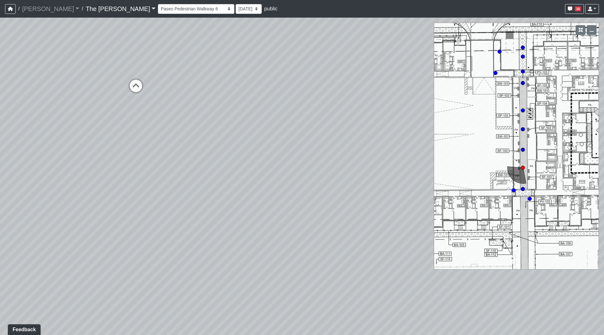
click at [136, 178] on div "Loading... Paseo Pedestrian Walkway 9 Loading... Paseo Pedestrian Walkway 10 Lo…" at bounding box center [302, 176] width 604 height 317
drag, startPoint x: 216, startPoint y: 138, endPoint x: 1, endPoint y: 154, distance: 215.5
click at [0, 156] on div "Loading... Paseo Pedestrian Walkway 9 Loading... Paseo Pedestrian Walkway 10 Lo…" at bounding box center [302, 176] width 604 height 317
drag, startPoint x: 179, startPoint y: 127, endPoint x: 117, endPoint y: 122, distance: 62.5
click at [0, 142] on div "Loading... Paseo Pedestrian Walkway 9 Loading... Paseo Pedestrian Walkway 10 Lo…" at bounding box center [302, 176] width 604 height 317
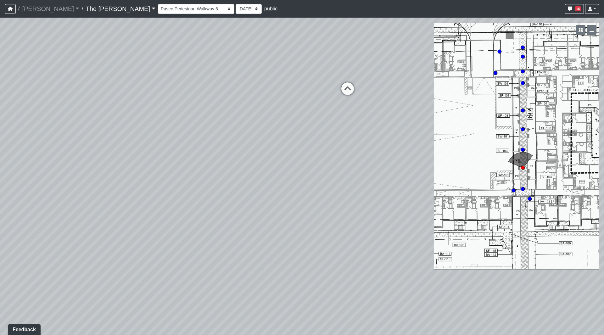
drag, startPoint x: 287, startPoint y: 117, endPoint x: 145, endPoint y: 171, distance: 152.1
click at [145, 171] on div "Loading... Paseo Pedestrian Walkway 9 Loading... Paseo Pedestrian Walkway 10 Lo…" at bounding box center [302, 176] width 604 height 317
click at [255, 138] on icon at bounding box center [254, 141] width 19 height 19
click at [254, 142] on icon at bounding box center [254, 146] width 19 height 19
click at [254, 142] on icon at bounding box center [255, 144] width 19 height 19
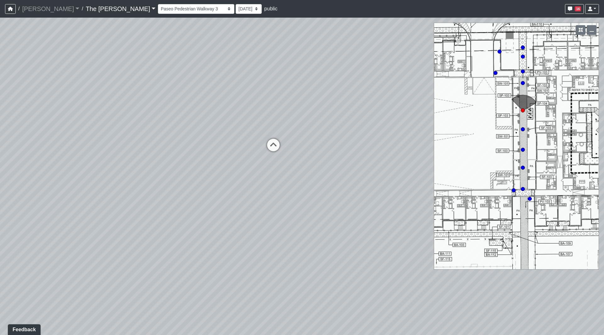
drag, startPoint x: 150, startPoint y: 136, endPoint x: 362, endPoint y: 132, distance: 212.0
click at [377, 129] on div "Loading... Paseo Pedestrian Walkway 9 Loading... Paseo Pedestrian Walkway 10 Lo…" at bounding box center [302, 176] width 604 height 317
drag, startPoint x: 188, startPoint y: 138, endPoint x: 341, endPoint y: 139, distance: 152.6
click at [341, 139] on div "Loading... Paseo Pedestrian Walkway 9 Loading... Paseo Pedestrian Walkway 10 Lo…" at bounding box center [302, 176] width 604 height 317
drag, startPoint x: 275, startPoint y: 154, endPoint x: 351, endPoint y: 154, distance: 75.5
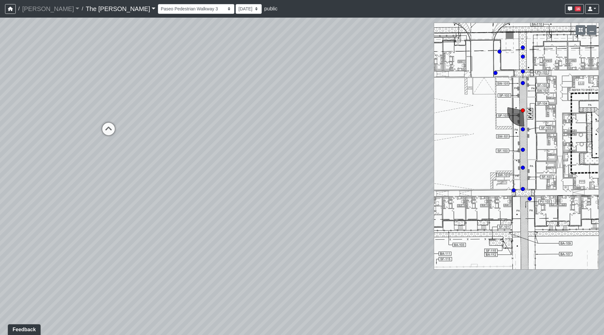
click at [356, 153] on div "Loading... Paseo Pedestrian Walkway 9 Loading... Paseo Pedestrian Walkway 10 Lo…" at bounding box center [302, 176] width 604 height 317
click at [167, 128] on icon at bounding box center [168, 126] width 19 height 19
drag, startPoint x: 156, startPoint y: 204, endPoint x: 270, endPoint y: 155, distance: 123.9
click at [270, 155] on div "Loading... Paseo Pedestrian Walkway 9 Loading... Paseo Pedestrian Walkway 10 Lo…" at bounding box center [302, 176] width 604 height 317
drag, startPoint x: 270, startPoint y: 240, endPoint x: 380, endPoint y: 152, distance: 140.8
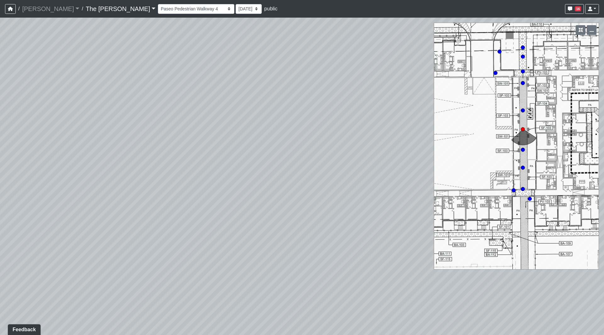
click at [380, 152] on div "Loading... Paseo Pedestrian Walkway 9 Loading... Paseo Pedestrian Walkway 10 Lo…" at bounding box center [302, 176] width 604 height 317
drag, startPoint x: 163, startPoint y: 196, endPoint x: 159, endPoint y: 208, distance: 12.1
click at [147, 218] on div "Loading... Paseo Pedestrian Walkway 9 Loading... Paseo Pedestrian Walkway 10 Lo…" at bounding box center [302, 176] width 604 height 317
click at [265, 82] on icon at bounding box center [264, 82] width 19 height 19
click at [260, 78] on icon at bounding box center [260, 74] width 19 height 19
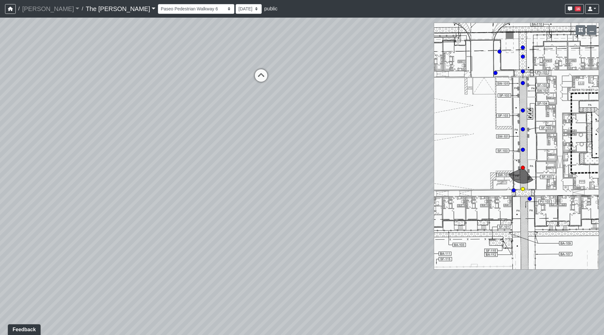
click at [262, 78] on icon at bounding box center [261, 78] width 19 height 19
drag, startPoint x: 302, startPoint y: 95, endPoint x: 93, endPoint y: 127, distance: 211.6
click at [94, 126] on div "Loading... Paseo Pedestrian Walkway 9 Loading... Paseo Pedestrian Walkway 10 Lo…" at bounding box center [302, 176] width 604 height 317
drag, startPoint x: 234, startPoint y: 86, endPoint x: 139, endPoint y: 121, distance: 100.9
click at [62, 123] on div "Loading... Paseo Pedestrian Walkway 9 Loading... Paseo Pedestrian Walkway 10 Lo…" at bounding box center [302, 176] width 604 height 317
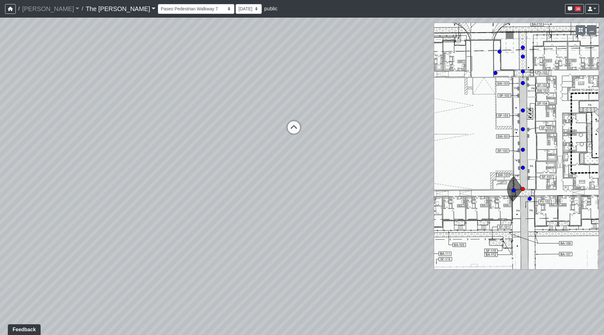
drag, startPoint x: 231, startPoint y: 109, endPoint x: 31, endPoint y: 109, distance: 200.4
click at [18, 111] on div "Loading... Paseo Pedestrian Walkway 9 Loading... Paseo Pedestrian Walkway 10 Lo…" at bounding box center [302, 176] width 604 height 317
drag, startPoint x: 232, startPoint y: 98, endPoint x: 80, endPoint y: 96, distance: 151.6
click at [80, 96] on div "Loading... Paseo Pedestrian Walkway 9 Loading... Paseo Pedestrian Walkway 10 Lo…" at bounding box center [302, 176] width 604 height 317
drag, startPoint x: 256, startPoint y: 116, endPoint x: 184, endPoint y: 125, distance: 72.6
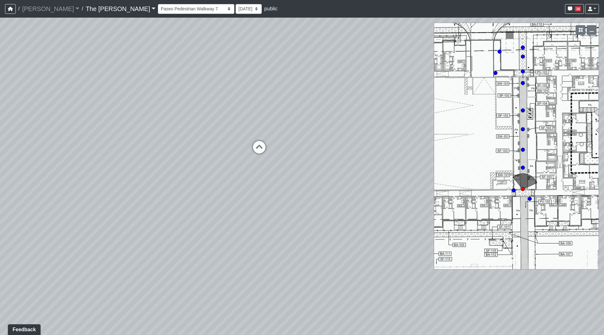
click at [120, 111] on div "Loading... Paseo Pedestrian Walkway 9 Loading... Paseo Pedestrian Walkway 10 Lo…" at bounding box center [302, 176] width 604 height 317
click at [250, 142] on icon at bounding box center [250, 146] width 19 height 19
click at [250, 142] on icon at bounding box center [249, 143] width 19 height 19
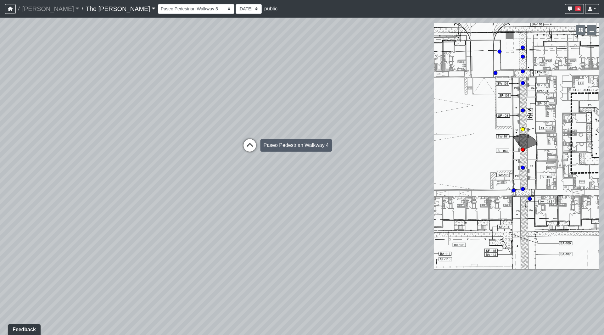
click at [247, 144] on icon at bounding box center [249, 148] width 19 height 19
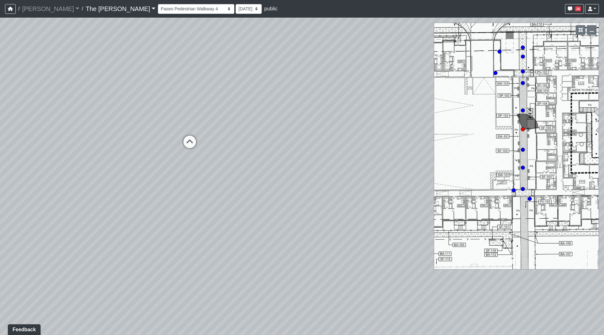
drag, startPoint x: 252, startPoint y: 166, endPoint x: 198, endPoint y: 157, distance: 54.2
click at [158, 161] on div "Loading... Paseo Pedestrian Walkway 9 Loading... Paseo Pedestrian Walkway 10 Lo…" at bounding box center [302, 176] width 604 height 317
drag, startPoint x: 225, startPoint y: 156, endPoint x: 29, endPoint y: 121, distance: 199.0
click at [32, 126] on div "Loading... Paseo Pedestrian Walkway 9 Loading... Paseo Pedestrian Walkway 10 Lo…" at bounding box center [302, 176] width 604 height 317
drag, startPoint x: 109, startPoint y: 104, endPoint x: 8, endPoint y: 71, distance: 106.7
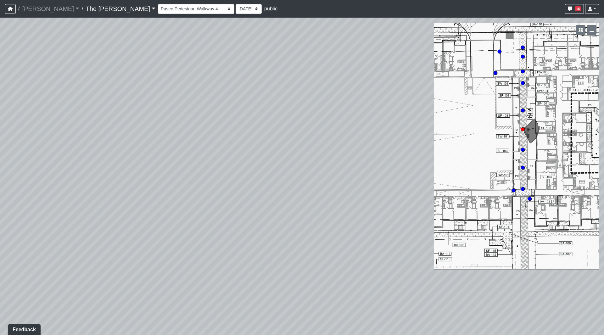
click at [2, 71] on div "Loading... Paseo Pedestrian Walkway 9 Loading... Paseo Pedestrian Walkway 10 Lo…" at bounding box center [302, 176] width 604 height 317
drag, startPoint x: 180, startPoint y: 71, endPoint x: 138, endPoint y: 111, distance: 58.1
click at [0, 102] on div "Loading... Paseo Pedestrian Walkway 9 Loading... Paseo Pedestrian Walkway 10 Lo…" at bounding box center [302, 176] width 604 height 317
drag, startPoint x: 281, startPoint y: 102, endPoint x: 220, endPoint y: 113, distance: 61.0
click at [156, 117] on div "Loading... Paseo Pedestrian Walkway 9 Loading... Paseo Pedestrian Walkway 10 Lo…" at bounding box center [302, 176] width 604 height 317
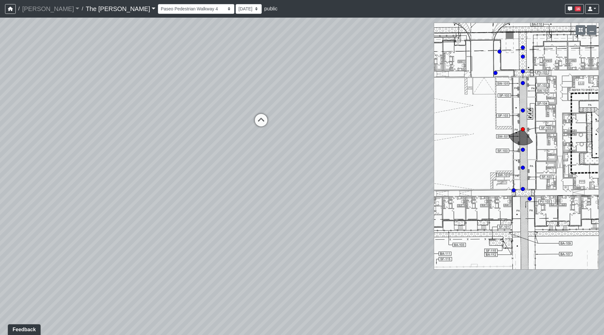
drag, startPoint x: 265, startPoint y: 104, endPoint x: 192, endPoint y: 103, distance: 73.3
click at [163, 105] on div "Loading... Paseo Pedestrian Walkway 9 Loading... Paseo Pedestrian Walkway 10 Lo…" at bounding box center [302, 176] width 604 height 317
drag, startPoint x: 237, startPoint y: 139, endPoint x: 228, endPoint y: 220, distance: 82.3
click at [228, 220] on div "Loading... Paseo Pedestrian Walkway 9 Loading... Paseo Pedestrian Walkway 10 Lo…" at bounding box center [302, 176] width 604 height 317
drag, startPoint x: 243, startPoint y: 226, endPoint x: 206, endPoint y: 205, distance: 41.7
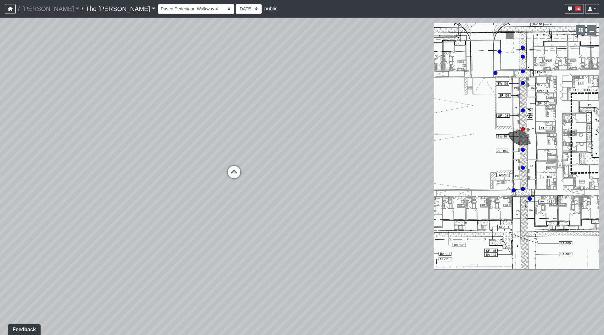
click at [206, 205] on div "Loading... Paseo Pedestrian Walkway 9 Loading... Paseo Pedestrian Walkway 10 Lo…" at bounding box center [302, 176] width 604 height 317
drag, startPoint x: 217, startPoint y: 195, endPoint x: 175, endPoint y: 174, distance: 47.3
click at [175, 174] on div "Loading... Paseo Pedestrian Walkway 9 Loading... Paseo Pedestrian Walkway 10 Lo…" at bounding box center [302, 176] width 604 height 317
drag, startPoint x: 253, startPoint y: 192, endPoint x: 44, endPoint y: 154, distance: 213.0
click at [0, 149] on div "Loading... Paseo Pedestrian Walkway 9 Loading... Paseo Pedestrian Walkway 10 Lo…" at bounding box center [302, 176] width 604 height 317
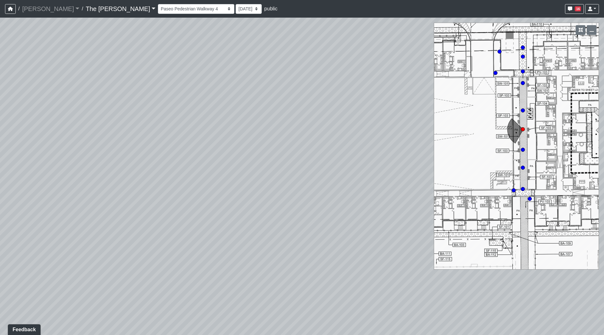
drag, startPoint x: 39, startPoint y: 178, endPoint x: 0, endPoint y: 189, distance: 40.4
click at [0, 189] on div "Loading... Paseo Pedestrian Walkway 9 Loading... Paseo Pedestrian Walkway 10 Lo…" at bounding box center [302, 176] width 604 height 317
drag, startPoint x: 200, startPoint y: 194, endPoint x: 249, endPoint y: 193, distance: 49.4
click at [130, 207] on div "Loading... Paseo Pedestrian Walkway 9 Loading... Paseo Pedestrian Walkway 10 Lo…" at bounding box center [302, 176] width 604 height 317
drag, startPoint x: 287, startPoint y: 178, endPoint x: 157, endPoint y: 206, distance: 133.8
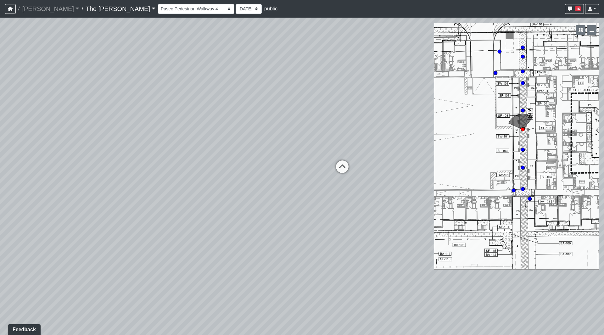
click at [131, 210] on div "Loading... Paseo Pedestrian Walkway 9 Loading... Paseo Pedestrian Walkway 10 Lo…" at bounding box center [302, 176] width 604 height 317
click at [318, 179] on icon at bounding box center [319, 180] width 19 height 19
drag, startPoint x: 158, startPoint y: 227, endPoint x: 342, endPoint y: 176, distance: 190.7
click at [366, 177] on div "Loading... Paseo Pedestrian Walkway 9 Loading... Paseo Pedestrian Walkway 10 Lo…" at bounding box center [302, 176] width 604 height 317
drag, startPoint x: 174, startPoint y: 222, endPoint x: 375, endPoint y: 209, distance: 202.0
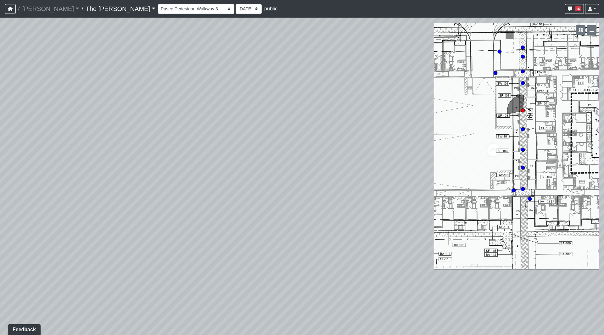
click at [375, 209] on div "Loading... Paseo Pedestrian Walkway 9 Loading... Paseo Pedestrian Walkway 10 Lo…" at bounding box center [302, 176] width 604 height 317
drag, startPoint x: 147, startPoint y: 198, endPoint x: 202, endPoint y: 209, distance: 56.1
click at [202, 209] on div "Loading... Paseo Pedestrian Walkway 9 Loading... Paseo Pedestrian Walkway 10 Lo…" at bounding box center [302, 176] width 604 height 317
drag, startPoint x: 208, startPoint y: 145, endPoint x: 0, endPoint y: 142, distance: 207.6
click at [0, 142] on div "Loading... Paseo Pedestrian Walkway 9 Loading... Paseo Pedestrian Walkway 10 Lo…" at bounding box center [302, 176] width 604 height 317
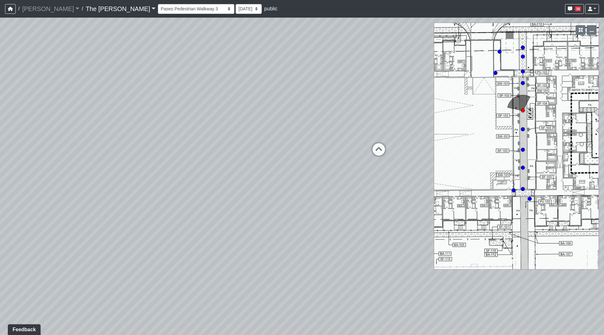
drag, startPoint x: 187, startPoint y: 141, endPoint x: 0, endPoint y: 155, distance: 187.4
click at [0, 155] on div "Loading... Paseo Pedestrian Walkway 9 Loading... Paseo Pedestrian Walkway 10 Lo…" at bounding box center [302, 176] width 604 height 317
click at [377, 149] on icon at bounding box center [378, 154] width 19 height 19
click at [392, 156] on icon at bounding box center [393, 161] width 19 height 19
click at [377, 165] on icon at bounding box center [374, 169] width 19 height 19
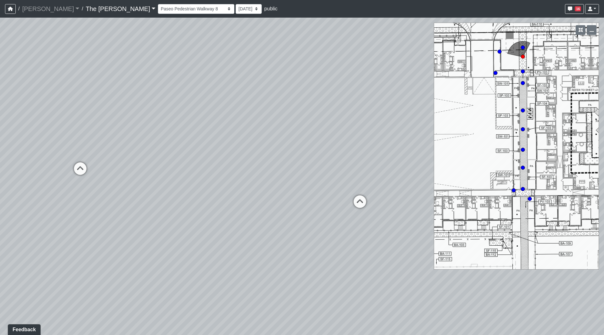
drag, startPoint x: 173, startPoint y: 126, endPoint x: 353, endPoint y: 137, distance: 180.9
click at [338, 137] on div "Loading... Paseo Pedestrian Walkway 9 Loading... Paseo Pedestrian Walkway 10 Lo…" at bounding box center [302, 176] width 604 height 317
drag, startPoint x: 246, startPoint y: 153, endPoint x: 312, endPoint y: 146, distance: 65.9
click at [297, 150] on div "Loading... Paseo Pedestrian Walkway 9 Loading... Paseo Pedestrian Walkway 10 Lo…" at bounding box center [302, 176] width 604 height 317
drag, startPoint x: 270, startPoint y: 148, endPoint x: 300, endPoint y: 215, distance: 72.9
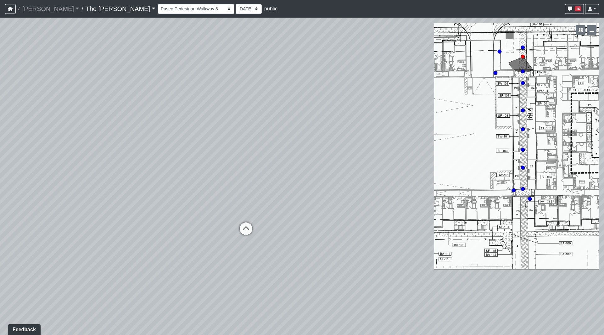
click at [300, 215] on div "Loading... Paseo Pedestrian Walkway 9 Loading... Paseo Pedestrian Walkway 10 Lo…" at bounding box center [302, 176] width 604 height 317
click at [247, 233] on icon at bounding box center [246, 231] width 19 height 19
click at [259, 219] on icon at bounding box center [258, 220] width 19 height 19
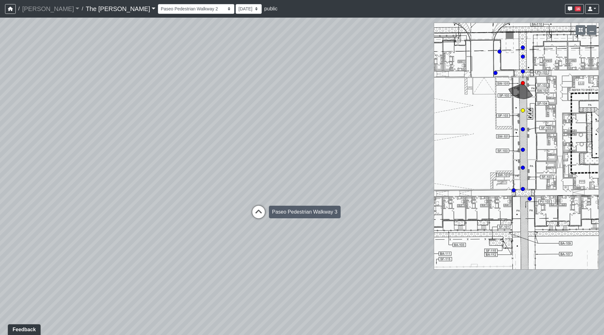
click at [259, 213] on icon at bounding box center [258, 215] width 19 height 19
drag, startPoint x: 239, startPoint y: 111, endPoint x: 362, endPoint y: 128, distance: 124.7
click at [362, 128] on div "Loading... Paseo Pedestrian Walkway 9 Loading... Paseo Pedestrian Walkway 10 Lo…" at bounding box center [302, 176] width 604 height 317
drag, startPoint x: 236, startPoint y: 167, endPoint x: 297, endPoint y: 173, distance: 61.9
click at [297, 173] on div "Loading... Paseo Pedestrian Walkway 9 Loading... Paseo Pedestrian Walkway 10 Lo…" at bounding box center [302, 176] width 604 height 317
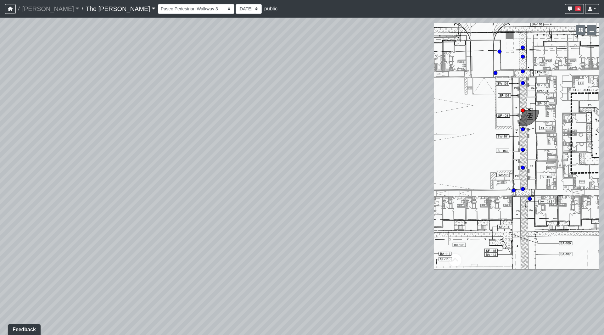
drag, startPoint x: 229, startPoint y: 142, endPoint x: 285, endPoint y: 171, distance: 62.9
click at [286, 172] on div "Loading... Paseo Pedestrian Walkway 9 Loading... Paseo Pedestrian Walkway 10 Lo…" at bounding box center [302, 176] width 604 height 317
drag, startPoint x: 317, startPoint y: 109, endPoint x: 205, endPoint y: 98, distance: 112.5
click at [205, 98] on div "Loading... Paseo Pedestrian Walkway 9 Loading... Paseo Pedestrian Walkway 10 Lo…" at bounding box center [302, 176] width 604 height 317
drag, startPoint x: 292, startPoint y: 108, endPoint x: 287, endPoint y: 109, distance: 4.7
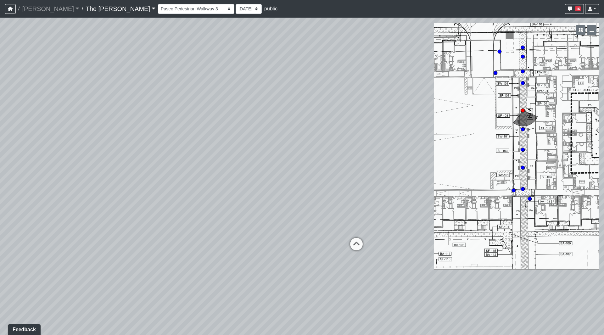
click at [284, 109] on div "Loading... Paseo Pedestrian Walkway 9 Loading... Paseo Pedestrian Walkway 10 Lo…" at bounding box center [302, 176] width 604 height 317
drag, startPoint x: 198, startPoint y: 90, endPoint x: 151, endPoint y: 93, distance: 47.9
click at [9, 87] on div "Loading... Paseo Pedestrian Walkway 9 Loading... Paseo Pedestrian Walkway 10 Lo…" at bounding box center [302, 176] width 604 height 317
drag, startPoint x: 191, startPoint y: 98, endPoint x: 43, endPoint y: 94, distance: 148.2
click at [0, 92] on div "Loading... Paseo Pedestrian Walkway 9 Loading... Paseo Pedestrian Walkway 10 Lo…" at bounding box center [302, 176] width 604 height 317
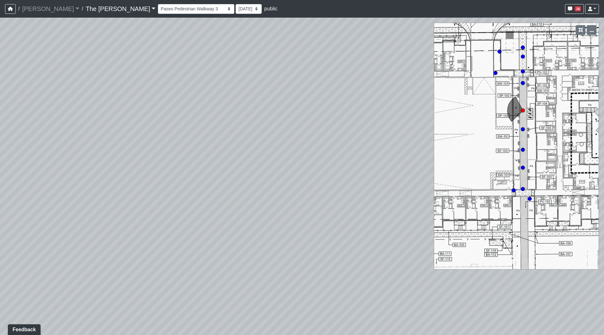
drag, startPoint x: 94, startPoint y: 99, endPoint x: 75, endPoint y: 106, distance: 19.6
click at [74, 106] on div "Loading... Paseo Pedestrian Walkway 9 Loading... Paseo Pedestrian Walkway 10 Lo…" at bounding box center [302, 176] width 604 height 317
drag, startPoint x: 167, startPoint y: 112, endPoint x: 242, endPoint y: 45, distance: 100.3
click at [243, 45] on div "Loading... Paseo Pedestrian Walkway 9 Loading... Paseo Pedestrian Walkway 10 Lo…" at bounding box center [302, 176] width 604 height 317
drag, startPoint x: 138, startPoint y: 131, endPoint x: 151, endPoint y: 135, distance: 13.3
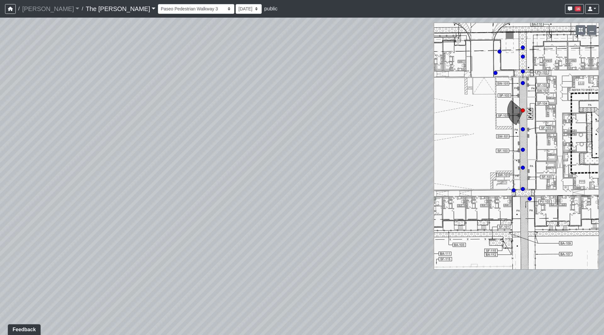
click at [254, 125] on div "Loading... Paseo Pedestrian Walkway 9 Loading... Paseo Pedestrian Walkway 10 Lo…" at bounding box center [302, 176] width 604 height 317
drag, startPoint x: 100, startPoint y: 125, endPoint x: 177, endPoint y: 140, distance: 77.9
click at [234, 122] on div "Loading... Paseo Pedestrian Walkway 9 Loading... Paseo Pedestrian Walkway 10 Lo…" at bounding box center [302, 176] width 604 height 317
click at [184, 145] on div "Loading... Paseo Pedestrian Walkway 9 Loading... Paseo Pedestrian Walkway 10 Lo…" at bounding box center [302, 176] width 604 height 317
click at [171, 190] on icon at bounding box center [171, 185] width 19 height 19
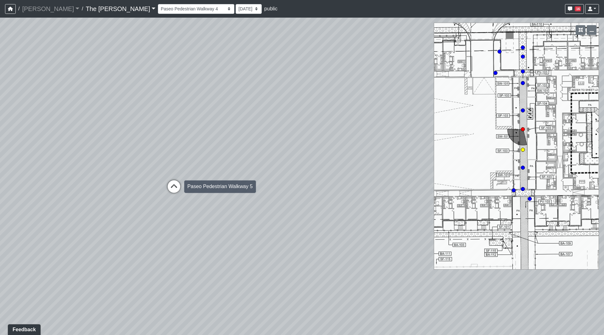
click at [176, 186] on icon at bounding box center [174, 189] width 19 height 19
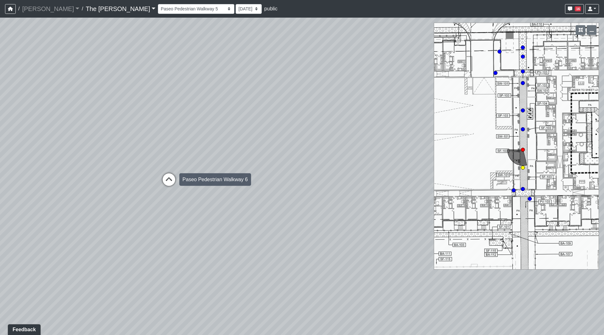
click at [169, 178] on icon at bounding box center [168, 182] width 19 height 19
drag, startPoint x: 287, startPoint y: 109, endPoint x: 0, endPoint y: 117, distance: 287.6
click at [0, 117] on div "Loading... Paseo Pedestrian Walkway 9 Loading... Paseo Pedestrian Walkway 10 Lo…" at bounding box center [302, 176] width 604 height 317
drag, startPoint x: 254, startPoint y: 100, endPoint x: 0, endPoint y: 101, distance: 253.8
click at [0, 101] on div "Loading... Paseo Pedestrian Walkway 9 Loading... Paseo Pedestrian Walkway 10 Lo…" at bounding box center [302, 176] width 604 height 317
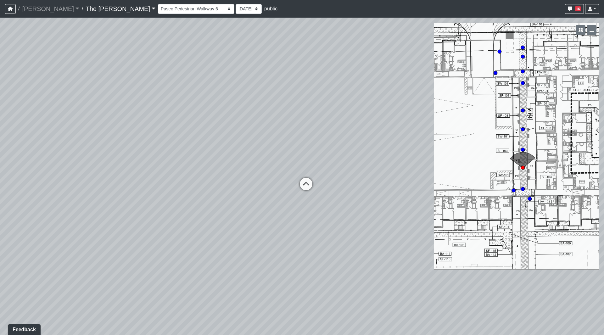
drag, startPoint x: 188, startPoint y: 102, endPoint x: 129, endPoint y: 104, distance: 59.2
click at [1, 104] on div "Loading... Paseo Pedestrian Walkway 9 Loading... Paseo Pedestrian Walkway 10 Lo…" at bounding box center [302, 176] width 604 height 317
click at [276, 190] on icon at bounding box center [278, 188] width 19 height 19
click at [278, 193] on icon at bounding box center [277, 192] width 19 height 19
click at [282, 188] on icon at bounding box center [278, 190] width 19 height 19
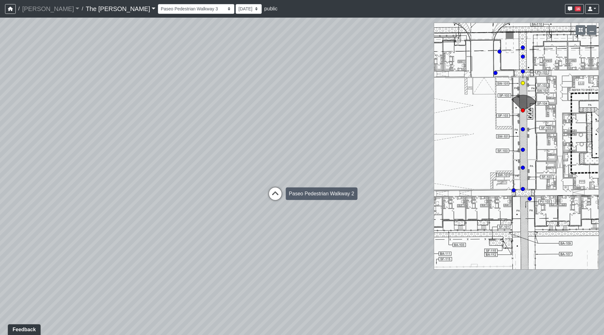
click at [270, 194] on icon at bounding box center [275, 196] width 19 height 19
click at [275, 192] on div "Loading... Paseo Pedestrian Walkway 9 Loading... Paseo Pedestrian Walkway 10 Lo…" at bounding box center [302, 176] width 604 height 317
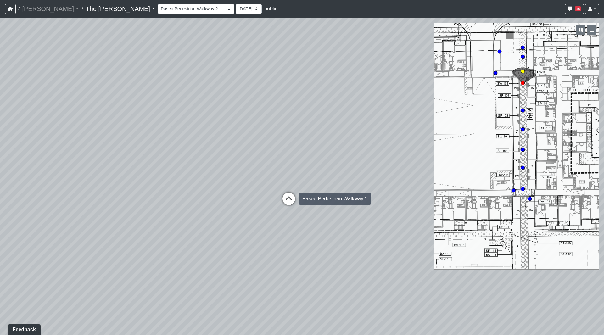
click at [287, 196] on icon at bounding box center [288, 202] width 19 height 19
drag, startPoint x: 323, startPoint y: 146, endPoint x: 82, endPoint y: 194, distance: 245.7
click at [82, 194] on div "Loading... Paseo Pedestrian Walkway 9 Loading... Paseo Pedestrian Walkway 10 Lo…" at bounding box center [302, 176] width 604 height 317
drag, startPoint x: 290, startPoint y: 120, endPoint x: 127, endPoint y: 115, distance: 163.3
click at [108, 120] on div "Loading... Paseo Pedestrian Walkway 9 Loading... Paseo Pedestrian Walkway 10 Lo…" at bounding box center [302, 176] width 604 height 317
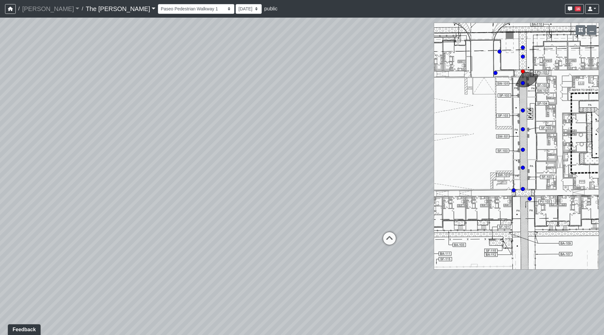
drag, startPoint x: 169, startPoint y: 123, endPoint x: 0, endPoint y: 112, distance: 169.6
click at [0, 117] on div "Loading... Paseo Pedestrian Walkway 9 Loading... Paseo Pedestrian Walkway 10 Lo…" at bounding box center [302, 176] width 604 height 317
drag, startPoint x: 306, startPoint y: 139, endPoint x: 0, endPoint y: 30, distance: 325.0
click at [0, 30] on div "Loading... Paseo Pedestrian Walkway 9 Loading... Paseo Pedestrian Walkway 10 Lo…" at bounding box center [302, 176] width 604 height 317
drag, startPoint x: 141, startPoint y: 52, endPoint x: 311, endPoint y: 92, distance: 175.2
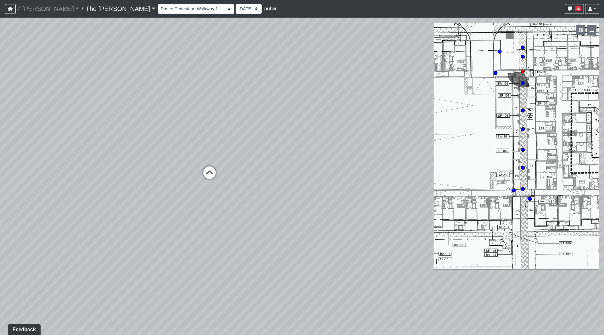
click at [311, 92] on div "Loading... Paseo Pedestrian Walkway 9 Loading... Paseo Pedestrian Walkway 10 Lo…" at bounding box center [302, 176] width 604 height 317
drag, startPoint x: 355, startPoint y: 183, endPoint x: 93, endPoint y: 162, distance: 263.2
click at [0, 157] on div "Loading... Paseo Pedestrian Walkway 9 Loading... Paseo Pedestrian Walkway 10 Lo…" at bounding box center [302, 176] width 604 height 317
click at [206, 134] on icon at bounding box center [207, 137] width 19 height 19
click at [130, 44] on icon at bounding box center [133, 48] width 19 height 19
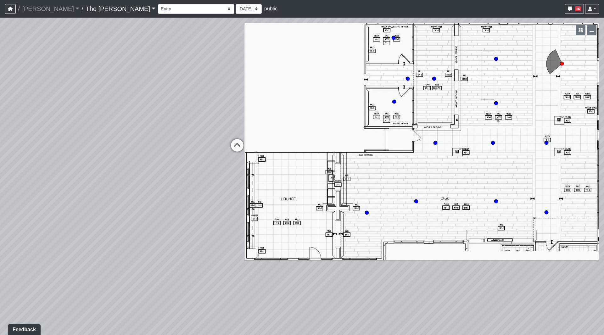
drag, startPoint x: 111, startPoint y: 112, endPoint x: 406, endPoint y: 131, distance: 295.3
click at [416, 131] on div "Loading... Paseo Pedestrian Walkway 9 Loading... Paseo Pedestrian Walkway 10 Lo…" at bounding box center [302, 176] width 604 height 317
click at [578, 31] on button "button" at bounding box center [581, 30] width 10 height 10
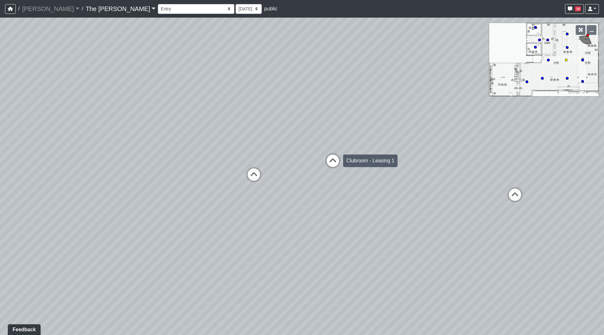
click at [336, 160] on icon at bounding box center [332, 163] width 19 height 19
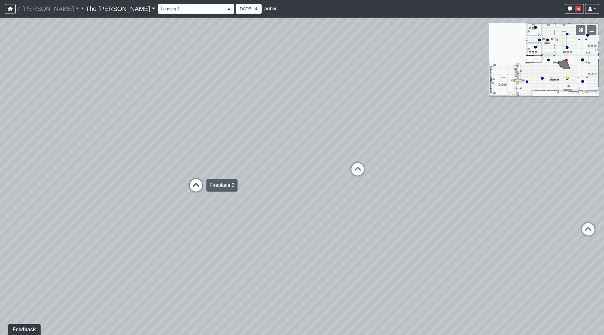
click at [195, 183] on icon at bounding box center [196, 188] width 19 height 19
drag, startPoint x: 124, startPoint y: 163, endPoint x: 243, endPoint y: 171, distance: 118.9
click at [343, 161] on div "Loading... Paseo Pedestrian Walkway 9 Loading... Paseo Pedestrian Walkway 10 Lo…" at bounding box center [302, 176] width 604 height 317
click at [582, 82] on circle at bounding box center [582, 81] width 3 height 3
drag, startPoint x: 370, startPoint y: 163, endPoint x: 24, endPoint y: 113, distance: 349.2
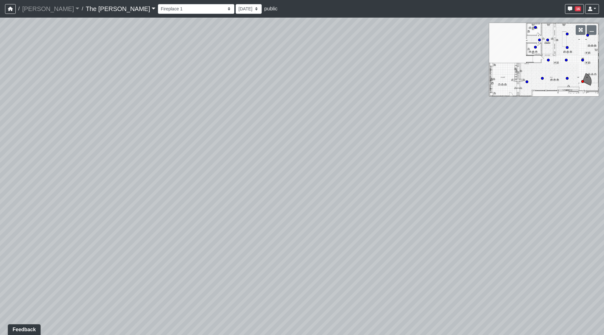
click at [2, 111] on div "Loading... Paseo Pedestrian Walkway 9 Loading... Paseo Pedestrian Walkway 10 Lo…" at bounding box center [302, 176] width 604 height 317
drag, startPoint x: 260, startPoint y: 119, endPoint x: 105, endPoint y: 129, distance: 155.1
click at [85, 127] on div "Loading... Paseo Pedestrian Walkway 9 Loading... Paseo Pedestrian Walkway 10 Lo…" at bounding box center [302, 176] width 604 height 317
click at [337, 149] on icon at bounding box center [334, 153] width 19 height 19
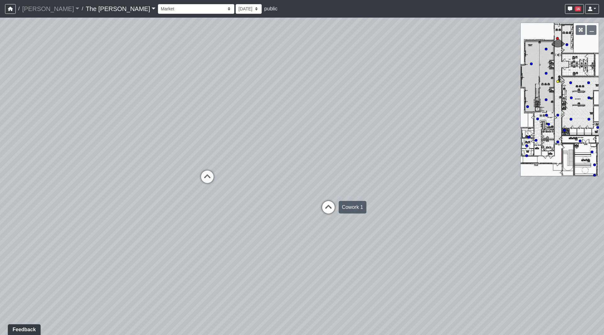
click at [331, 207] on icon at bounding box center [328, 210] width 19 height 19
click at [327, 201] on icon at bounding box center [326, 204] width 19 height 19
click at [332, 210] on icon at bounding box center [330, 214] width 19 height 19
drag, startPoint x: 357, startPoint y: 167, endPoint x: 215, endPoint y: 164, distance: 142.2
click at [144, 171] on div "Loading... Paseo Pedestrian Walkway 9 Loading... Paseo Pedestrian Walkway 10 Lo…" at bounding box center [302, 176] width 604 height 317
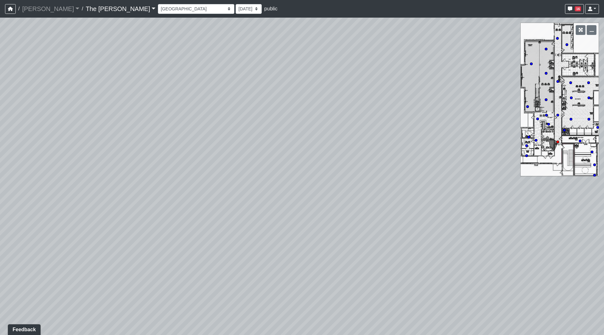
drag, startPoint x: 331, startPoint y: 165, endPoint x: 119, endPoint y: 157, distance: 211.8
click at [90, 162] on div "Loading... Paseo Pedestrian Walkway 9 Loading... Paseo Pedestrian Walkway 10 Lo…" at bounding box center [302, 176] width 604 height 317
click at [327, 197] on icon at bounding box center [320, 200] width 19 height 19
click at [318, 183] on div "Loading... Cowork 1" at bounding box center [317, 190] width 19 height 19
click at [315, 189] on div "Loading... Paseo Pedestrian Walkway 9 Loading... Paseo Pedestrian Walkway 10 Lo…" at bounding box center [302, 176] width 604 height 317
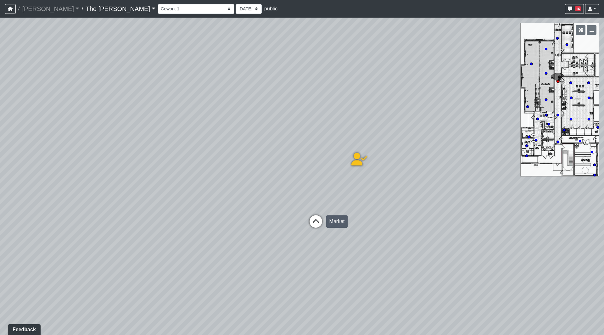
click at [316, 213] on div "Loading... Market" at bounding box center [315, 221] width 19 height 19
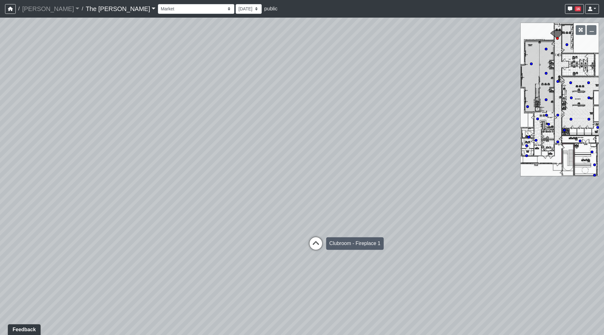
click at [315, 244] on icon at bounding box center [315, 246] width 19 height 19
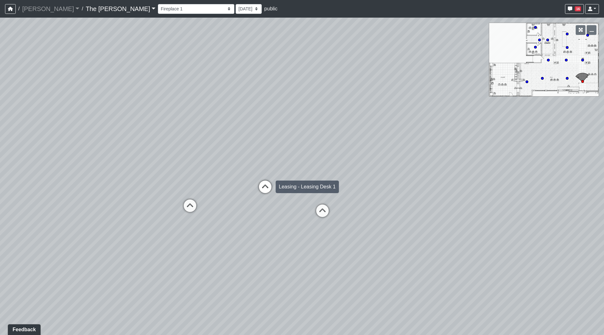
drag, startPoint x: 227, startPoint y: 185, endPoint x: 423, endPoint y: 181, distance: 195.4
click at [423, 181] on div "Loading... Paseo Pedestrian Walkway 9 Loading... Paseo Pedestrian Walkway 10 Lo…" at bounding box center [302, 176] width 604 height 317
drag, startPoint x: 248, startPoint y: 175, endPoint x: 446, endPoint y: 178, distance: 197.2
click at [444, 178] on div "Loading... Paseo Pedestrian Walkway 9 Loading... Paseo Pedestrian Walkway 10 Lo…" at bounding box center [302, 176] width 604 height 317
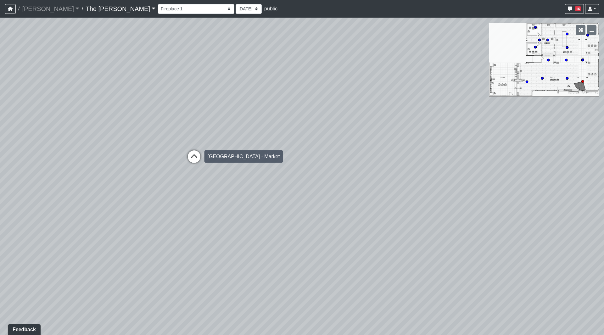
click at [190, 156] on icon at bounding box center [194, 159] width 19 height 19
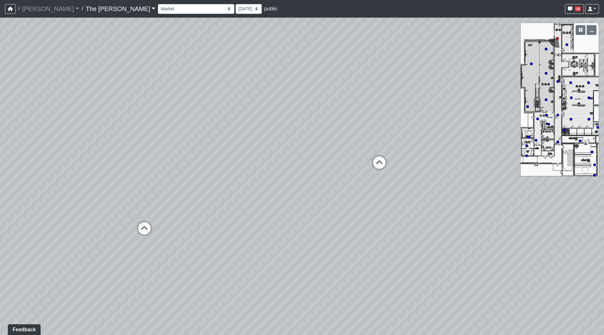
drag, startPoint x: 310, startPoint y: 167, endPoint x: 324, endPoint y: 160, distance: 15.5
click at [293, 167] on div "Loading... Paseo Pedestrian Walkway 9 Loading... Paseo Pedestrian Walkway 10 Lo…" at bounding box center [302, 176] width 604 height 317
click at [335, 160] on icon at bounding box center [327, 166] width 19 height 19
drag, startPoint x: 293, startPoint y: 159, endPoint x: 346, endPoint y: 166, distance: 53.3
click at [346, 166] on div "Loading... Paseo Pedestrian Walkway 9 Loading... Paseo Pedestrian Walkway 10 Lo…" at bounding box center [302, 176] width 604 height 317
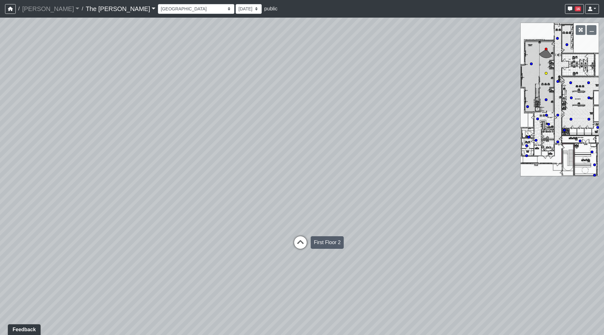
click at [298, 244] on icon at bounding box center [300, 245] width 19 height 19
click at [293, 242] on icon at bounding box center [287, 241] width 19 height 19
click at [259, 249] on icon at bounding box center [253, 258] width 19 height 19
drag, startPoint x: 377, startPoint y: 196, endPoint x: 174, endPoint y: 197, distance: 202.3
click at [174, 197] on div "Loading... Paseo Pedestrian Walkway 9 Loading... Paseo Pedestrian Walkway 10 Lo…" at bounding box center [302, 176] width 604 height 317
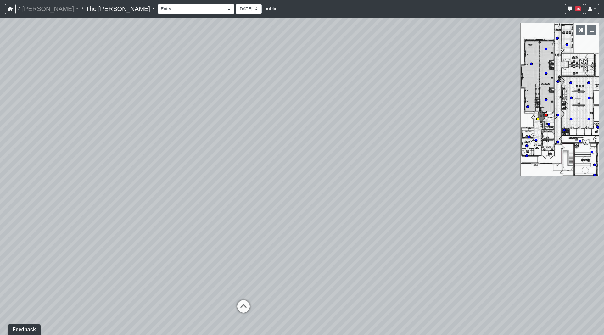
click at [250, 307] on icon at bounding box center [243, 309] width 19 height 19
drag, startPoint x: 341, startPoint y: 180, endPoint x: 332, endPoint y: 180, distance: 8.5
click at [332, 180] on div "Loading... Paseo Pedestrian Walkway 9 Loading... Paseo Pedestrian Walkway 10 Lo…" at bounding box center [302, 176] width 604 height 317
click at [342, 221] on icon at bounding box center [341, 222] width 19 height 19
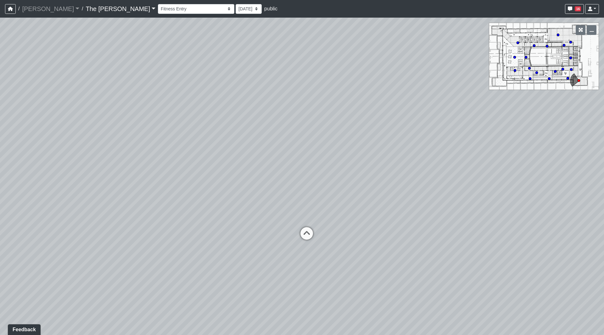
drag, startPoint x: 312, startPoint y: 196, endPoint x: 177, endPoint y: 192, distance: 134.7
click at [181, 192] on div "Loading... Paseo Pedestrian Walkway 9 Loading... Paseo Pedestrian Walkway 10 Lo…" at bounding box center [302, 176] width 604 height 317
drag, startPoint x: 381, startPoint y: 188, endPoint x: 285, endPoint y: 168, distance: 97.7
click at [279, 169] on div "Loading... Paseo Pedestrian Walkway 9 Loading... Paseo Pedestrian Walkway 10 Lo…" at bounding box center [302, 176] width 604 height 317
click at [455, 230] on icon at bounding box center [457, 234] width 19 height 19
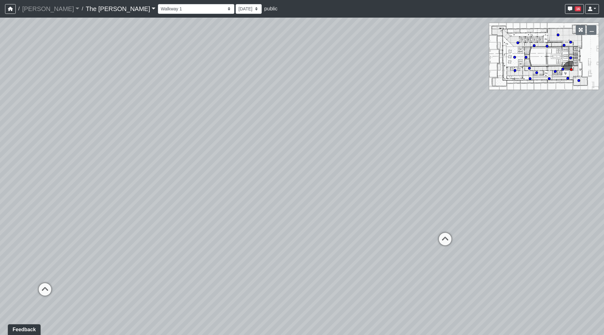
drag, startPoint x: 271, startPoint y: 187, endPoint x: 153, endPoint y: 168, distance: 120.1
click at [152, 168] on div "Loading... Paseo Pedestrian Walkway 9 Loading... Paseo Pedestrian Walkway 10 Lo…" at bounding box center [302, 176] width 604 height 317
drag, startPoint x: 214, startPoint y: 222, endPoint x: 324, endPoint y: 220, distance: 109.5
click at [324, 220] on div "Loading... Paseo Pedestrian Walkway 9 Loading... Paseo Pedestrian Walkway 10 Lo…" at bounding box center [302, 176] width 604 height 317
drag, startPoint x: 375, startPoint y: 217, endPoint x: 271, endPoint y: 217, distance: 103.8
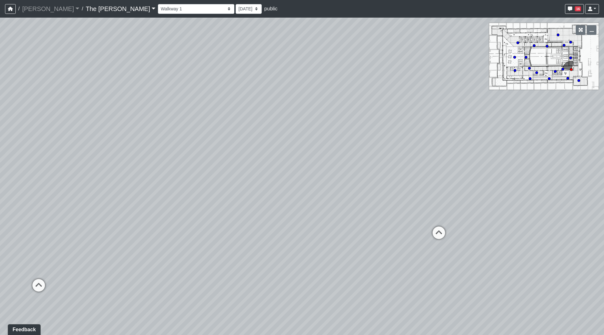
click at [271, 217] on div "Loading... Paseo Pedestrian Walkway 9 Loading... Paseo Pedestrian Walkway 10 Lo…" at bounding box center [302, 176] width 604 height 317
click at [436, 231] on icon at bounding box center [438, 235] width 19 height 19
click at [315, 199] on icon at bounding box center [320, 202] width 19 height 19
drag, startPoint x: 150, startPoint y: 165, endPoint x: 375, endPoint y: 176, distance: 225.5
click at [388, 173] on div "Loading... Paseo Pedestrian Walkway 9 Loading... Paseo Pedestrian Walkway 10 Lo…" at bounding box center [302, 176] width 604 height 317
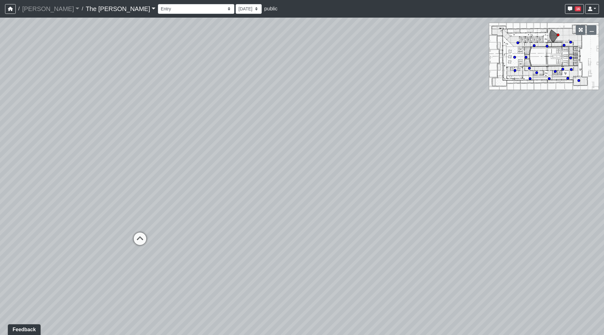
drag, startPoint x: 206, startPoint y: 180, endPoint x: 269, endPoint y: 189, distance: 63.2
click at [318, 188] on div "Loading... Paseo Pedestrian Walkway 9 Loading... Paseo Pedestrian Walkway 10 Lo…" at bounding box center [302, 176] width 604 height 317
drag, startPoint x: 237, startPoint y: 225, endPoint x: 291, endPoint y: 225, distance: 53.8
click at [291, 225] on div "Loading... Paseo Pedestrian Walkway 9 Loading... Paseo Pedestrian Walkway 10 Lo…" at bounding box center [302, 176] width 604 height 317
drag, startPoint x: 145, startPoint y: 188, endPoint x: 336, endPoint y: 190, distance: 190.6
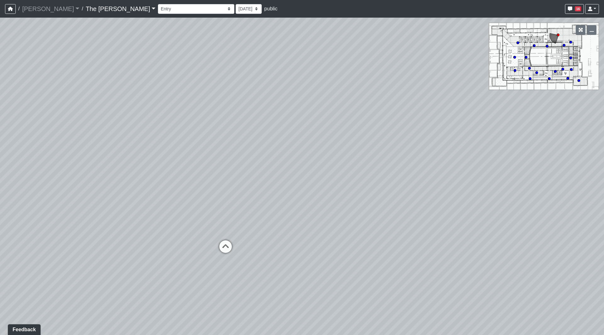
click at [336, 190] on div "Loading... Paseo Pedestrian Walkway 9 Loading... Paseo Pedestrian Walkway 10 Lo…" at bounding box center [302, 176] width 604 height 317
drag, startPoint x: 217, startPoint y: 207, endPoint x: 101, endPoint y: 199, distance: 116.7
click at [1, 195] on div "Loading... Paseo Pedestrian Walkway 9 Loading... Paseo Pedestrian Walkway 10 Lo…" at bounding box center [302, 176] width 604 height 317
drag, startPoint x: 321, startPoint y: 187, endPoint x: 222, endPoint y: 202, distance: 100.2
click at [215, 184] on div "Loading... Paseo Pedestrian Walkway 9 Loading... Paseo Pedestrian Walkway 10 Lo…" at bounding box center [302, 176] width 604 height 317
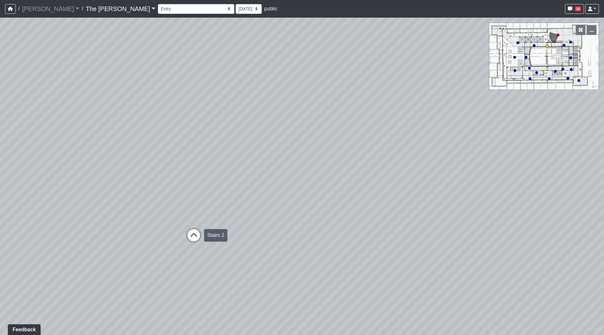
click at [192, 237] on icon at bounding box center [193, 238] width 19 height 19
click at [431, 255] on icon at bounding box center [435, 257] width 19 height 19
drag, startPoint x: 182, startPoint y: 176, endPoint x: 400, endPoint y: 186, distance: 218.5
click at [401, 186] on div "Loading... Paseo Pedestrian Walkway 9 Loading... Paseo Pedestrian Walkway 10 Lo…" at bounding box center [302, 176] width 604 height 317
click at [317, 237] on icon at bounding box center [322, 237] width 19 height 19
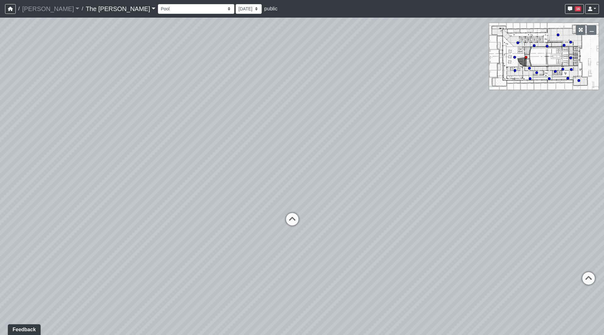
drag, startPoint x: 433, startPoint y: 183, endPoint x: 56, endPoint y: 165, distance: 377.6
click at [92, 167] on div "Loading... Paseo Pedestrian Walkway 9 Loading... Paseo Pedestrian Walkway 10 Lo…" at bounding box center [302, 176] width 604 height 317
drag, startPoint x: 244, startPoint y: 171, endPoint x: 5, endPoint y: 160, distance: 239.9
click at [5, 160] on div "Loading... Paseo Pedestrian Walkway 9 Loading... Paseo Pedestrian Walkway 10 Lo…" at bounding box center [302, 176] width 604 height 317
drag, startPoint x: 269, startPoint y: 191, endPoint x: 74, endPoint y: 241, distance: 201.3
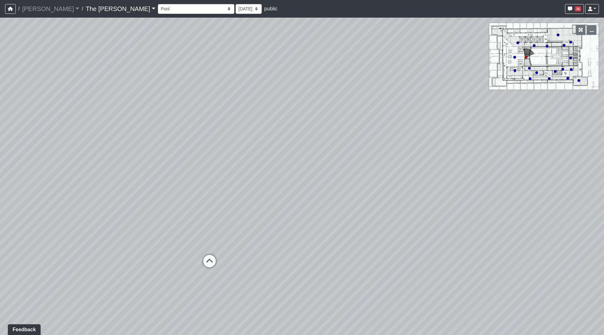
click at [74, 241] on div "Loading... Paseo Pedestrian Walkway 9 Loading... Paseo Pedestrian Walkway 10 Lo…" at bounding box center [302, 176] width 604 height 317
drag, startPoint x: 316, startPoint y: 195, endPoint x: 293, endPoint y: 187, distance: 24.6
click at [293, 187] on div "Loading... Paseo Pedestrian Walkway 9 Loading... Paseo Pedestrian Walkway 10 Lo…" at bounding box center [302, 176] width 604 height 317
drag, startPoint x: 133, startPoint y: 185, endPoint x: 263, endPoint y: 186, distance: 129.9
click at [278, 184] on div "Loading... Paseo Pedestrian Walkway 9 Loading... Paseo Pedestrian Walkway 10 Lo…" at bounding box center [302, 176] width 604 height 317
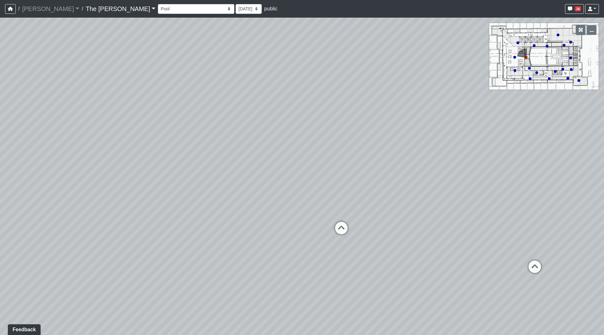
drag, startPoint x: 102, startPoint y: 192, endPoint x: 307, endPoint y: 188, distance: 205.4
click at [310, 187] on div "Loading... Paseo Pedestrian Walkway 9 Loading... Paseo Pedestrian Walkway 10 Lo…" at bounding box center [302, 176] width 604 height 317
drag, startPoint x: 175, startPoint y: 212, endPoint x: 243, endPoint y: 187, distance: 72.6
click at [243, 187] on div "Loading... Paseo Pedestrian Walkway 9 Loading... Paseo Pedestrian Walkway 10 Lo…" at bounding box center [302, 176] width 604 height 317
drag, startPoint x: 306, startPoint y: 191, endPoint x: 0, endPoint y: 143, distance: 309.4
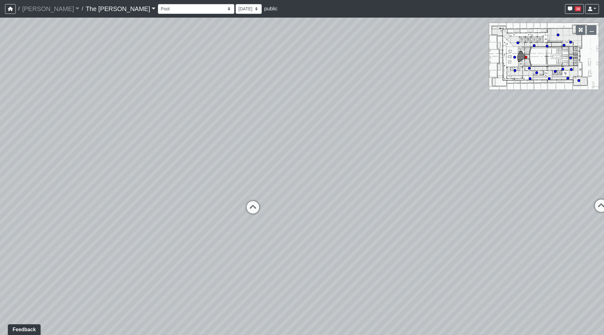
click at [0, 147] on div "Loading... Paseo Pedestrian Walkway 9 Loading... Paseo Pedestrian Walkway 10 Lo…" at bounding box center [302, 176] width 604 height 317
drag, startPoint x: 297, startPoint y: 158, endPoint x: 64, endPoint y: 86, distance: 244.0
click at [81, 90] on div "Loading... Paseo Pedestrian Walkway 9 Loading... Paseo Pedestrian Walkway 10 Lo…" at bounding box center [302, 176] width 604 height 317
drag, startPoint x: 239, startPoint y: 126, endPoint x: 192, endPoint y: 289, distance: 170.1
click at [192, 289] on div "Loading... Paseo Pedestrian Walkway 9 Loading... Paseo Pedestrian Walkway 10 Lo…" at bounding box center [302, 176] width 604 height 317
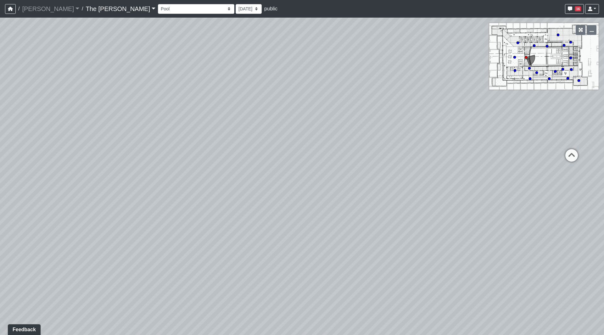
drag, startPoint x: 305, startPoint y: 183, endPoint x: 82, endPoint y: 193, distance: 222.9
click at [82, 193] on div "Loading... Paseo Pedestrian Walkway 9 Loading... Paseo Pedestrian Walkway 10 Lo…" at bounding box center [302, 176] width 604 height 317
drag, startPoint x: 304, startPoint y: 167, endPoint x: 93, endPoint y: 249, distance: 226.6
click at [93, 249] on div "Loading... Paseo Pedestrian Walkway 9 Loading... Paseo Pedestrian Walkway 10 Lo…" at bounding box center [302, 176] width 604 height 317
drag, startPoint x: 349, startPoint y: 163, endPoint x: 234, endPoint y: 179, distance: 115.6
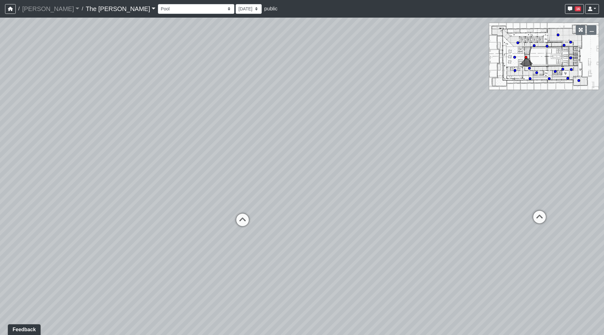
click at [234, 179] on div "Loading... Paseo Pedestrian Walkway 9 Loading... Paseo Pedestrian Walkway 10 Lo…" at bounding box center [302, 176] width 604 height 317
drag, startPoint x: 259, startPoint y: 173, endPoint x: 229, endPoint y: 176, distance: 29.4
click at [229, 176] on div "Loading... Paseo Pedestrian Walkway 9 Loading... Paseo Pedestrian Walkway 10 Lo…" at bounding box center [302, 176] width 604 height 317
drag, startPoint x: 280, startPoint y: 180, endPoint x: 197, endPoint y: 175, distance: 83.8
click at [196, 175] on div "Loading... Paseo Pedestrian Walkway 9 Loading... Paseo Pedestrian Walkway 10 Lo…" at bounding box center [302, 176] width 604 height 317
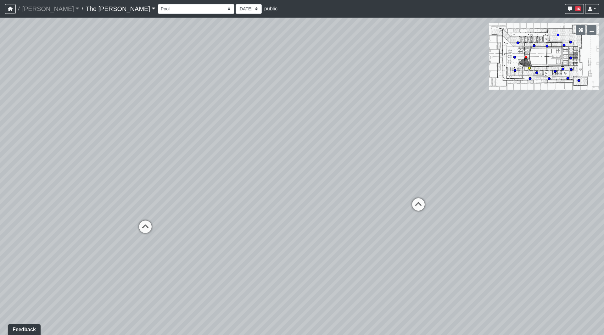
click at [146, 232] on icon at bounding box center [145, 229] width 19 height 19
drag, startPoint x: 209, startPoint y: 225, endPoint x: 215, endPoint y: 231, distance: 8.0
click at [210, 226] on div "Loading... Walkway Ramp 1" at bounding box center [216, 233] width 19 height 19
select select "6fqT69ioUpqRUqH5oYPpab"
drag, startPoint x: 320, startPoint y: 193, endPoint x: 39, endPoint y: 141, distance: 285.6
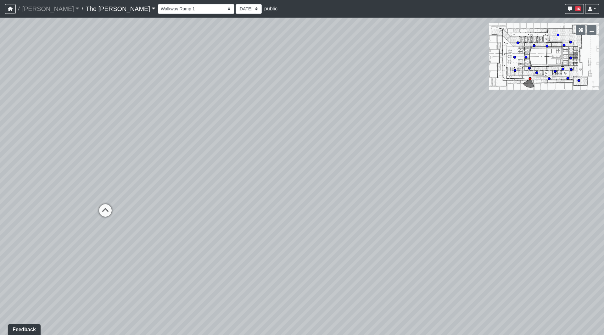
click at [28, 149] on div "Loading... Paseo Pedestrian Walkway 9 Loading... Paseo Pedestrian Walkway 10 Lo…" at bounding box center [302, 176] width 604 height 317
drag, startPoint x: 365, startPoint y: 195, endPoint x: 390, endPoint y: 129, distance: 70.1
click at [386, 129] on div "Loading... Paseo Pedestrian Walkway 9 Loading... Paseo Pedestrian Walkway 10 Lo…" at bounding box center [302, 176] width 604 height 317
drag, startPoint x: 198, startPoint y: 137, endPoint x: 386, endPoint y: 165, distance: 190.7
click at [375, 152] on div "Loading... Paseo Pedestrian Walkway 9 Loading... Paseo Pedestrian Walkway 10 Lo…" at bounding box center [302, 176] width 604 height 317
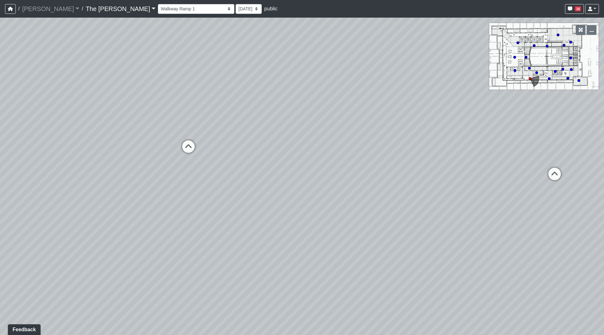
drag, startPoint x: 315, startPoint y: 188, endPoint x: 387, endPoint y: 200, distance: 72.2
click at [388, 200] on div "Loading... Paseo Pedestrian Walkway 9 Loading... Paseo Pedestrian Walkway 10 Lo…" at bounding box center [302, 176] width 604 height 317
drag, startPoint x: 382, startPoint y: 212, endPoint x: 401, endPoint y: 220, distance: 20.7
click at [401, 220] on div "Loading... Paseo Pedestrian Walkway 9 Loading... Paseo Pedestrian Walkway 10 Lo…" at bounding box center [302, 176] width 604 height 317
drag, startPoint x: 356, startPoint y: 209, endPoint x: 469, endPoint y: 230, distance: 115.2
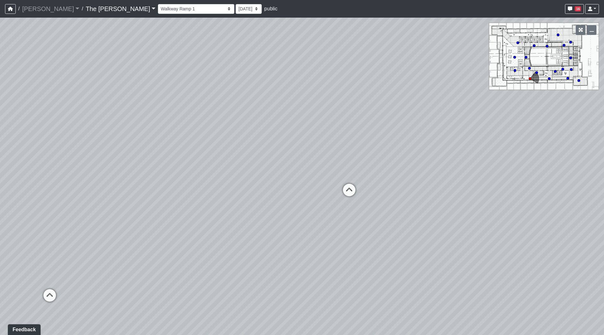
click at [470, 230] on div "Loading... Paseo Pedestrian Walkway 9 Loading... Paseo Pedestrian Walkway 10 Lo…" at bounding box center [302, 176] width 604 height 317
drag, startPoint x: 256, startPoint y: 177, endPoint x: 352, endPoint y: 187, distance: 96.4
click at [352, 187] on div "Loading... Paseo Pedestrian Walkway 9 Loading... Paseo Pedestrian Walkway 10 Lo…" at bounding box center [302, 176] width 604 height 317
